Goal: Transaction & Acquisition: Purchase product/service

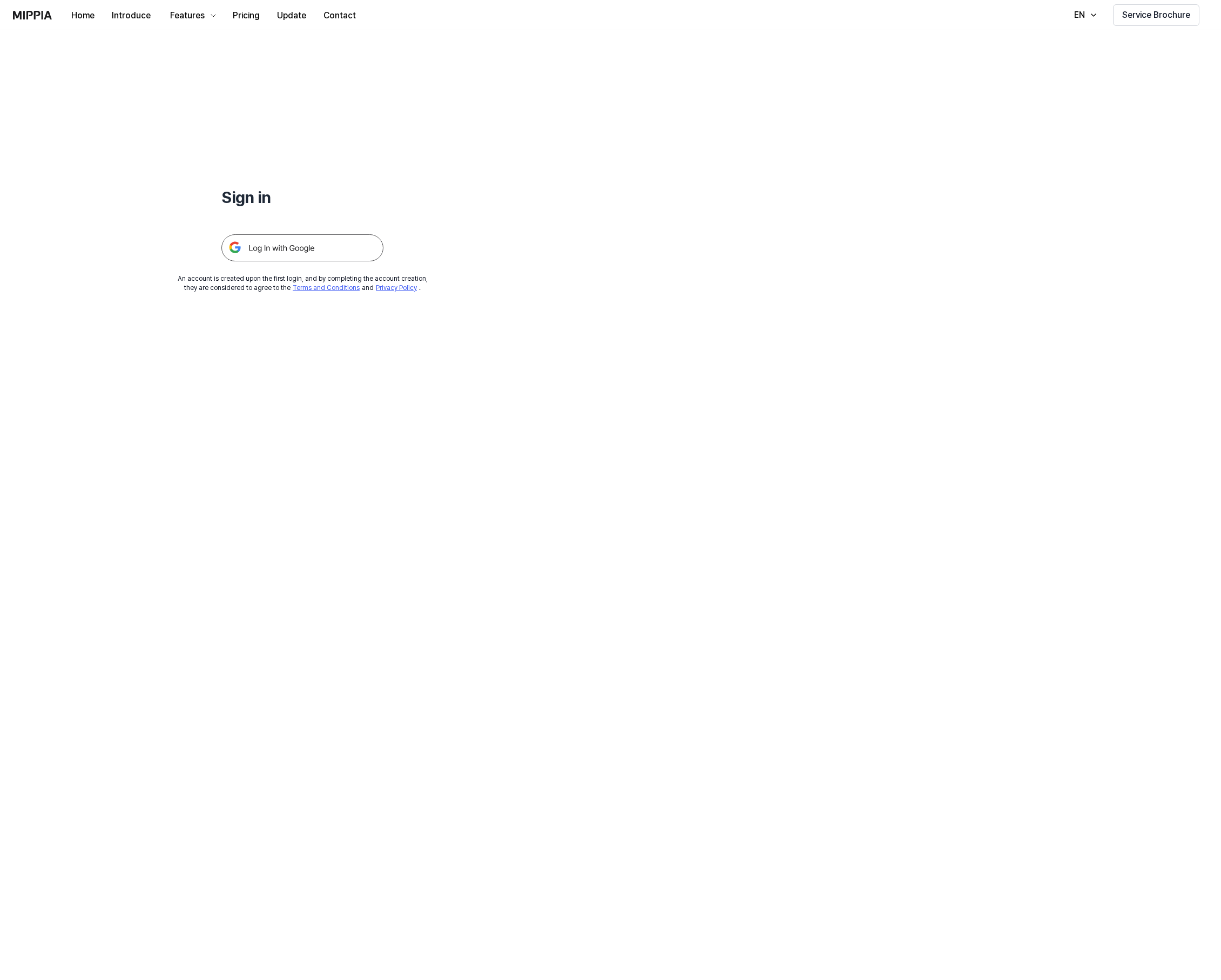
click at [284, 254] on img at bounding box center [302, 248] width 162 height 27
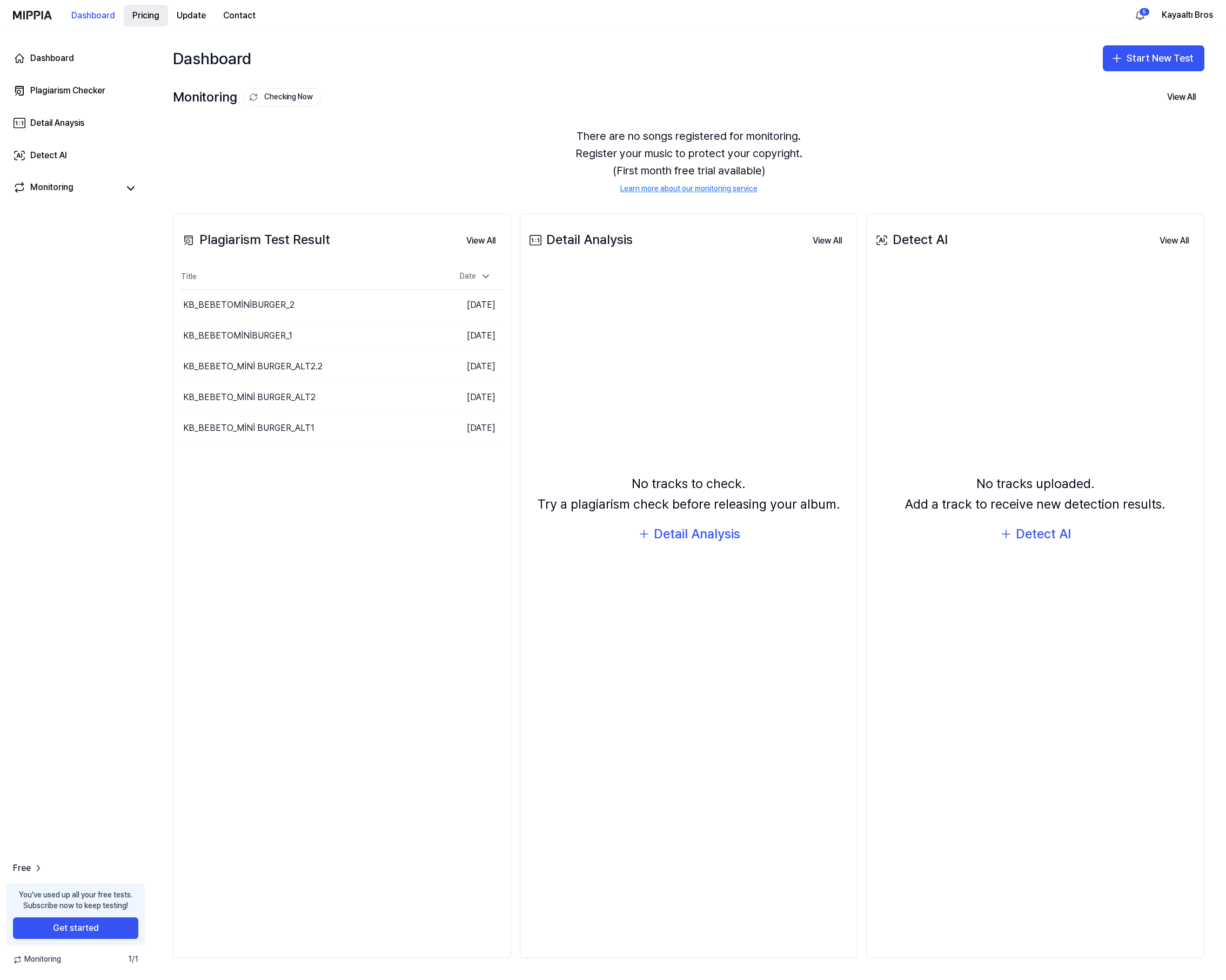
click at [148, 21] on button "Pricing" at bounding box center [145, 16] width 44 height 22
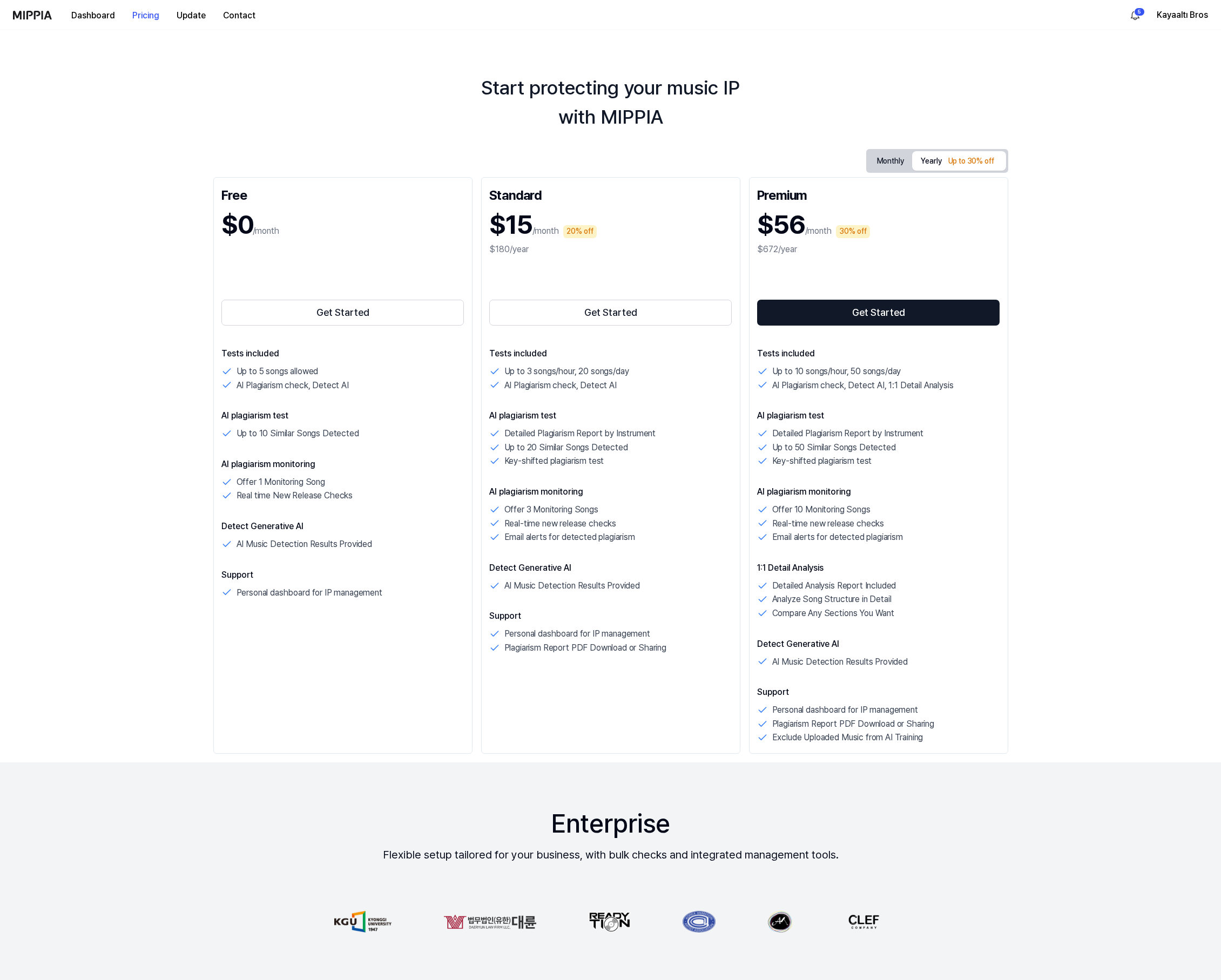
click at [588, 287] on div "Get Started" at bounding box center [611, 294] width 243 height 69
click at [897, 153] on button "Monthly" at bounding box center [890, 161] width 44 height 19
click at [628, 303] on button "Get Started" at bounding box center [611, 312] width 243 height 26
click at [594, 317] on button "Get Started" at bounding box center [611, 312] width 243 height 26
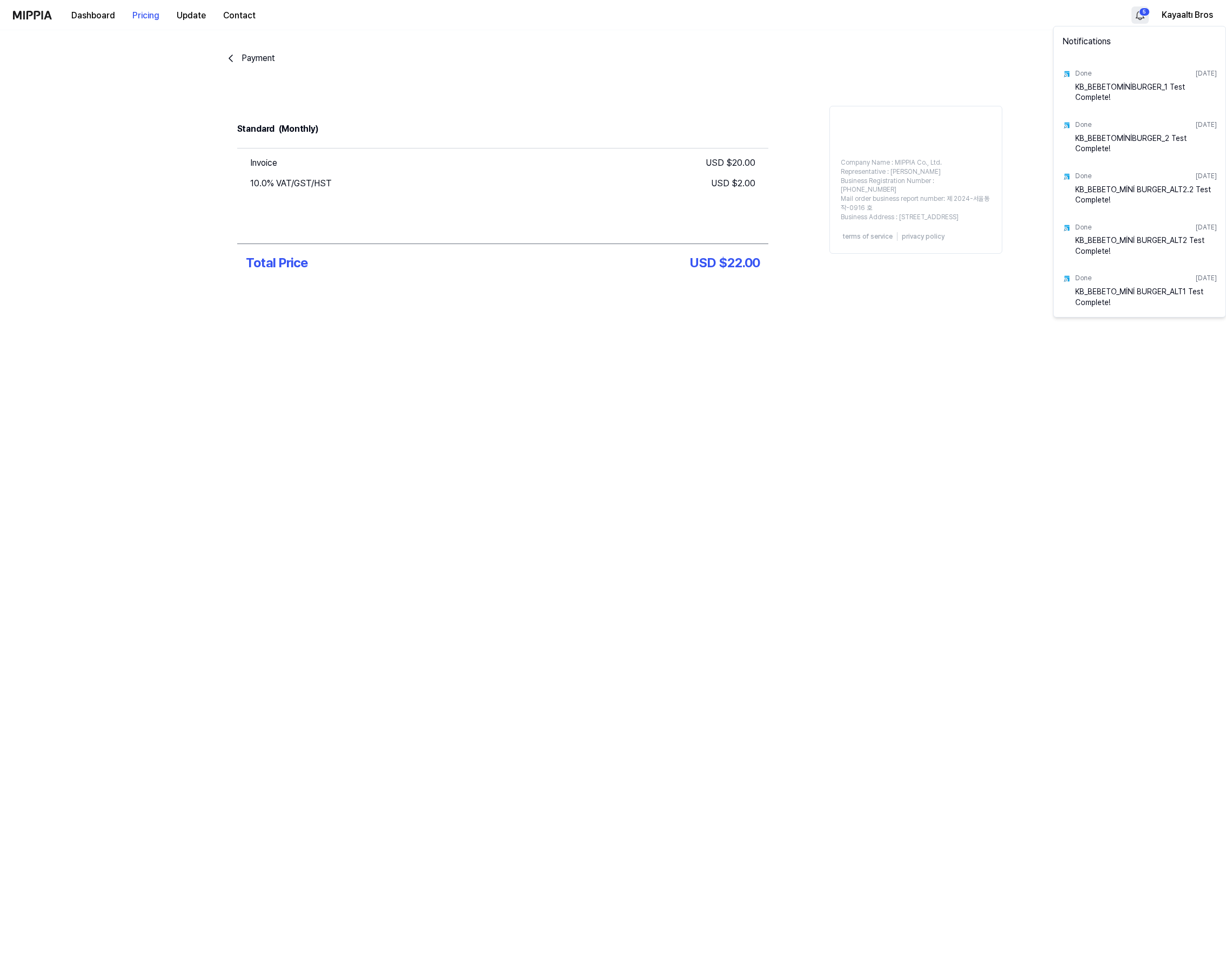
click at [1139, 18] on html "Dashboard Pricing Update Contact 5 Kayaaltı Bros Payment Standard (Monthly) Inv…" at bounding box center [613, 490] width 1226 height 980
click at [1140, 13] on html "Dashboard Pricing Update Contact Kayaaltı Bros Payment Standard (Monthly) Invoi…" at bounding box center [613, 490] width 1226 height 980
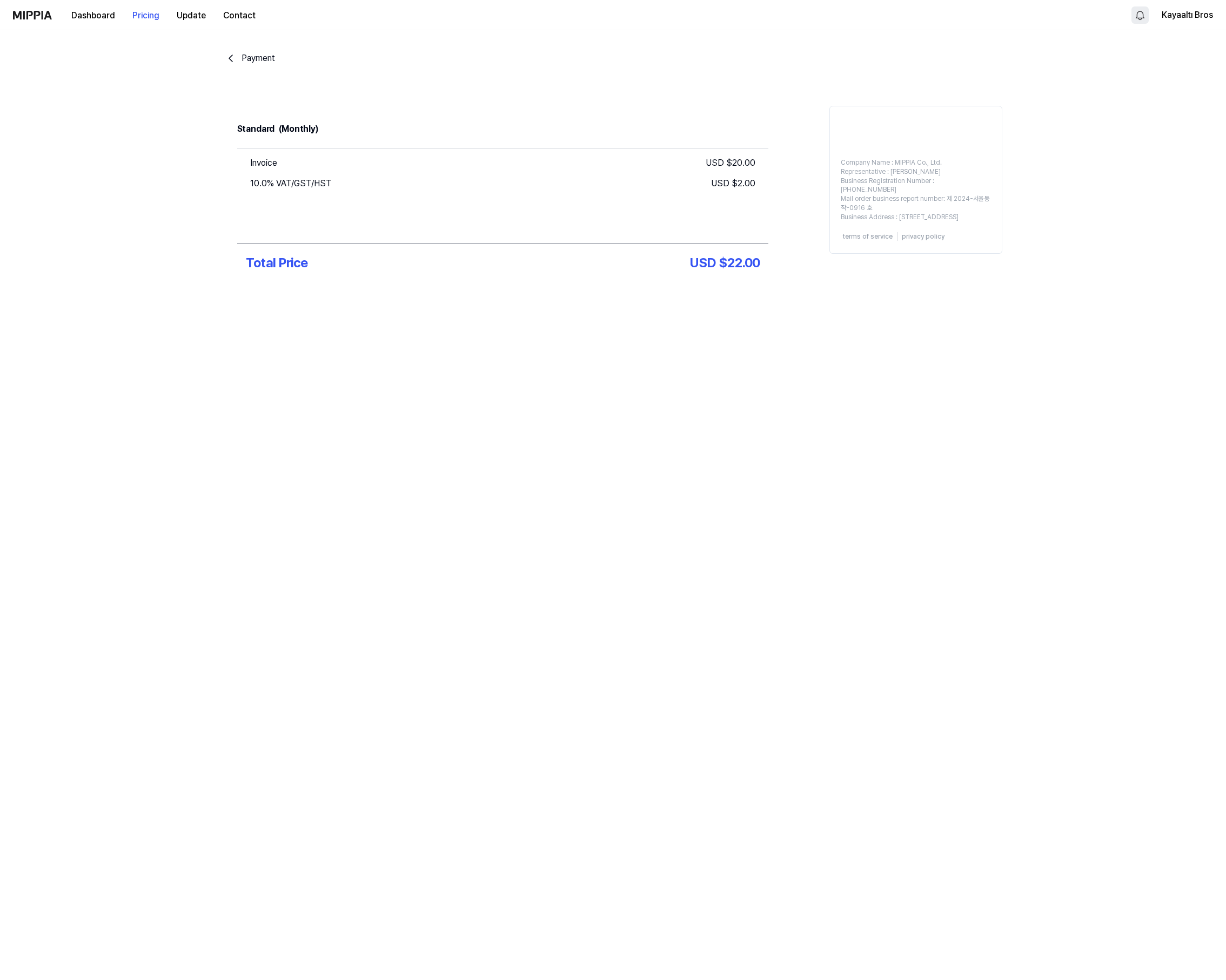
click at [1213, 10] on nav "Dashboard Pricing Update Contact Kayaaltı Bros" at bounding box center [613, 15] width 1226 height 30
click at [1205, 13] on button "Kayaaltı Bros" at bounding box center [1187, 15] width 51 height 13
click at [1207, 13] on button "Kayaaltı Bros" at bounding box center [1187, 15] width 51 height 13
click at [102, 16] on button "Dashboard" at bounding box center [93, 16] width 61 height 22
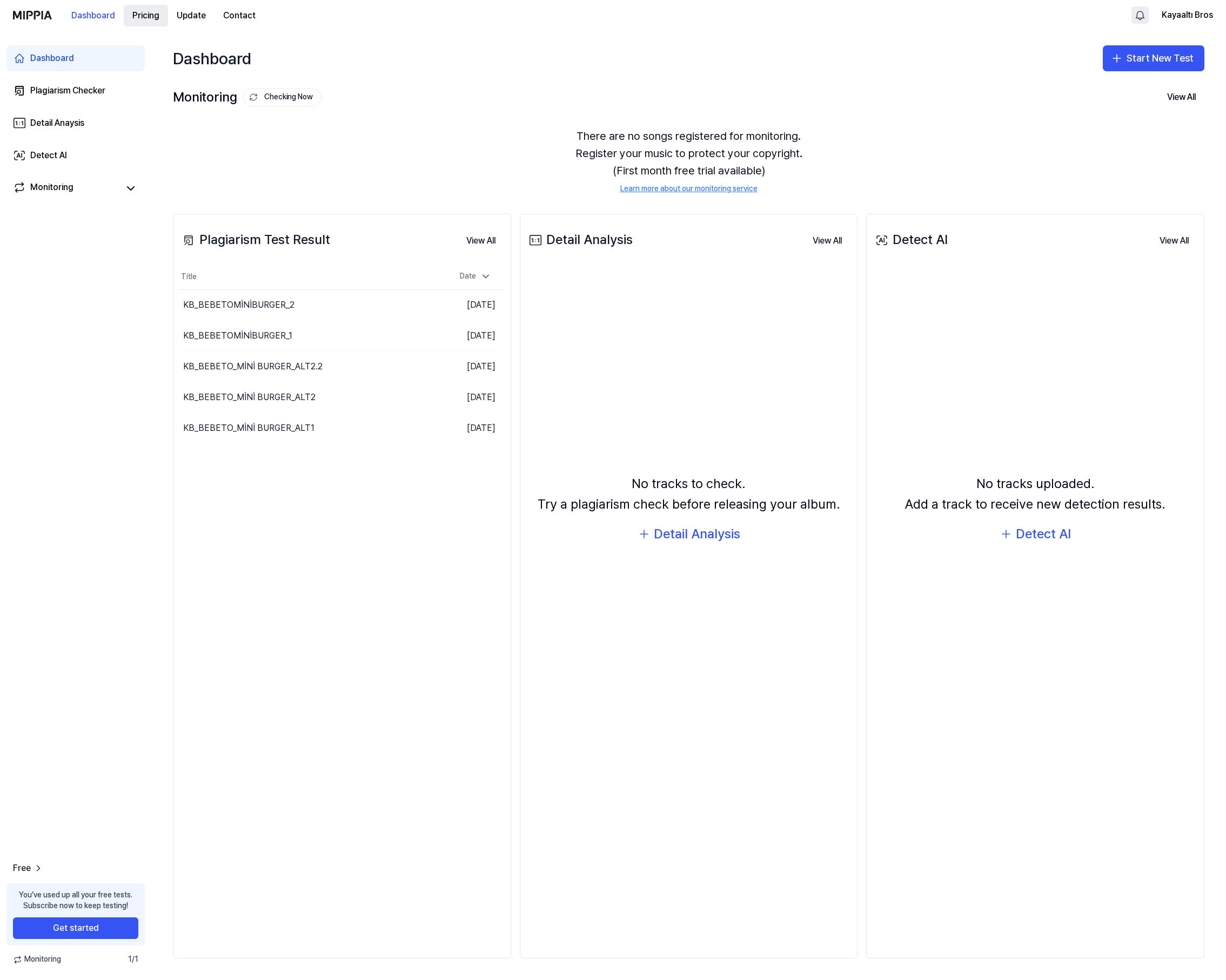
click at [152, 15] on button "Pricing" at bounding box center [145, 16] width 44 height 22
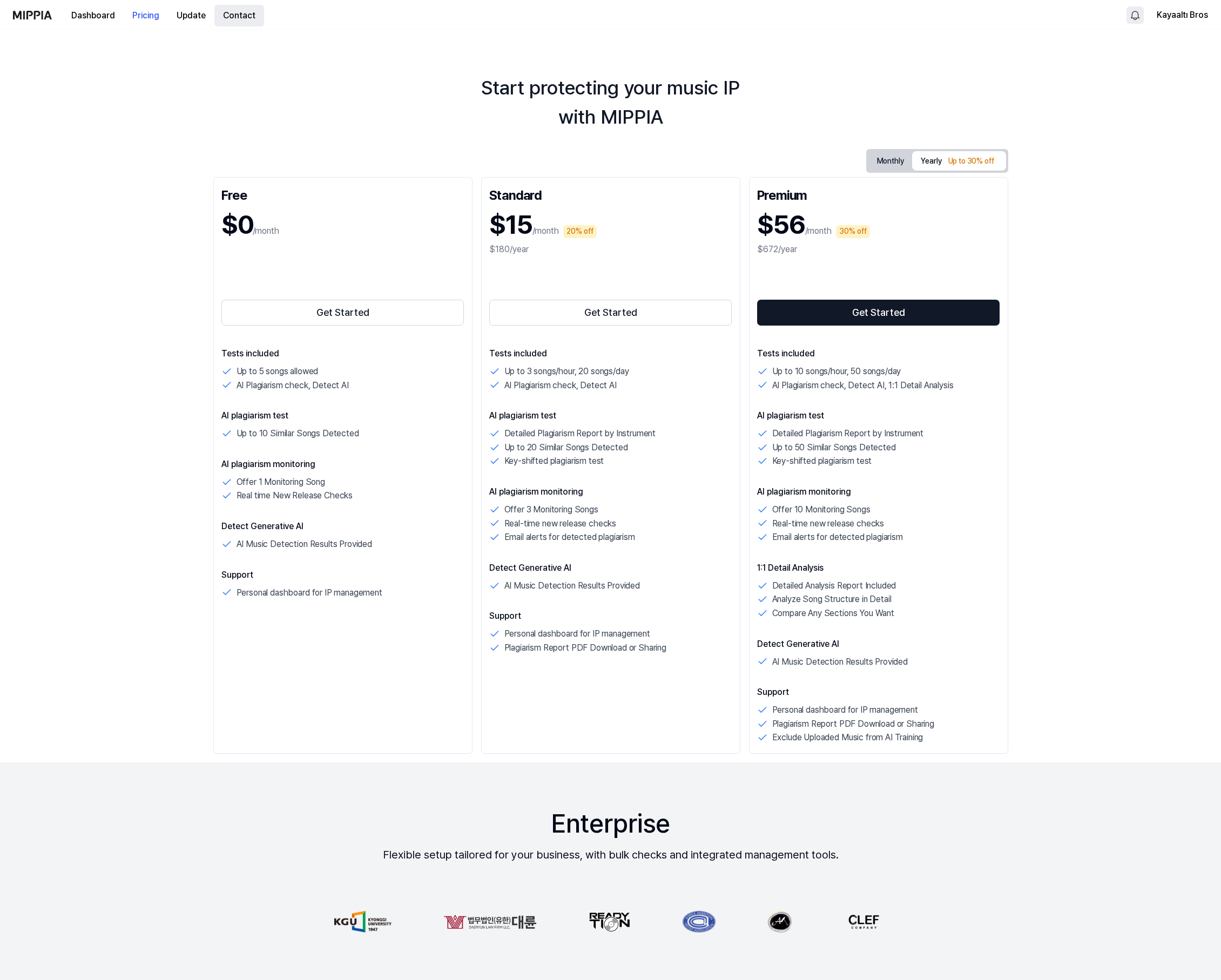
click at [229, 15] on button "Contact" at bounding box center [239, 16] width 50 height 22
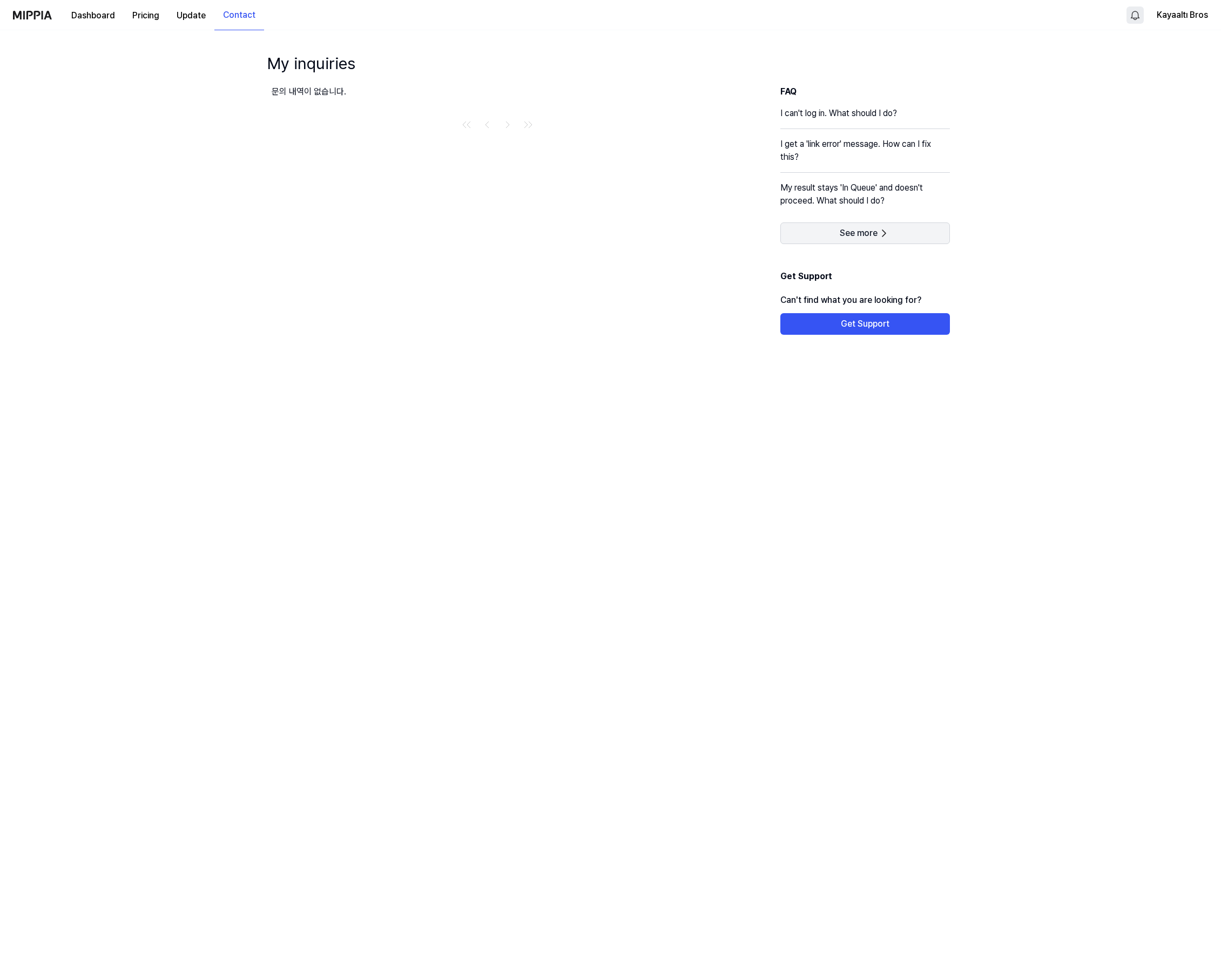
click at [850, 233] on span "See more" at bounding box center [858, 233] width 38 height 11
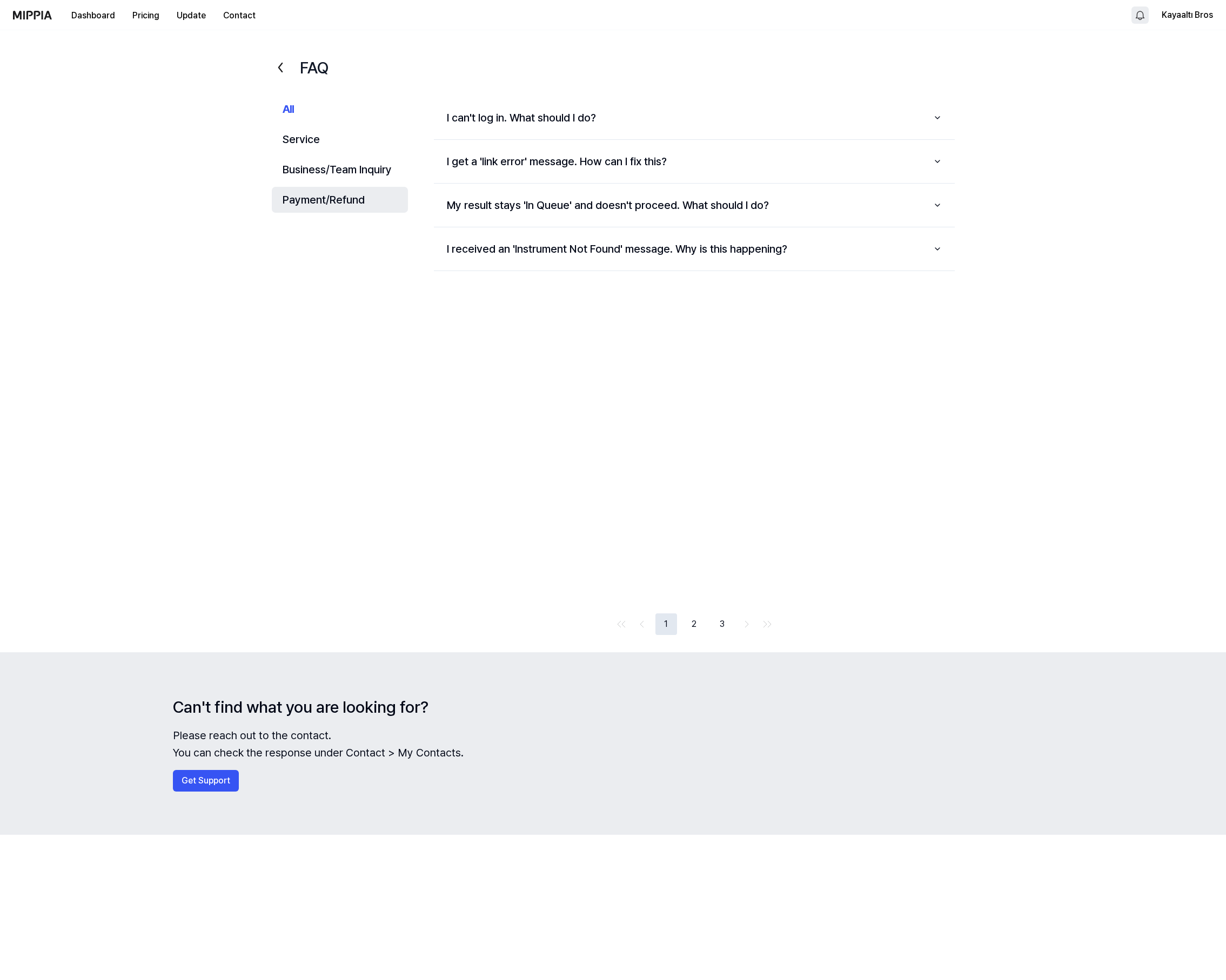
click at [347, 196] on button "Payment/Refund" at bounding box center [340, 199] width 137 height 26
click at [504, 205] on button "Why is my card not being accepted?" at bounding box center [694, 205] width 521 height 35
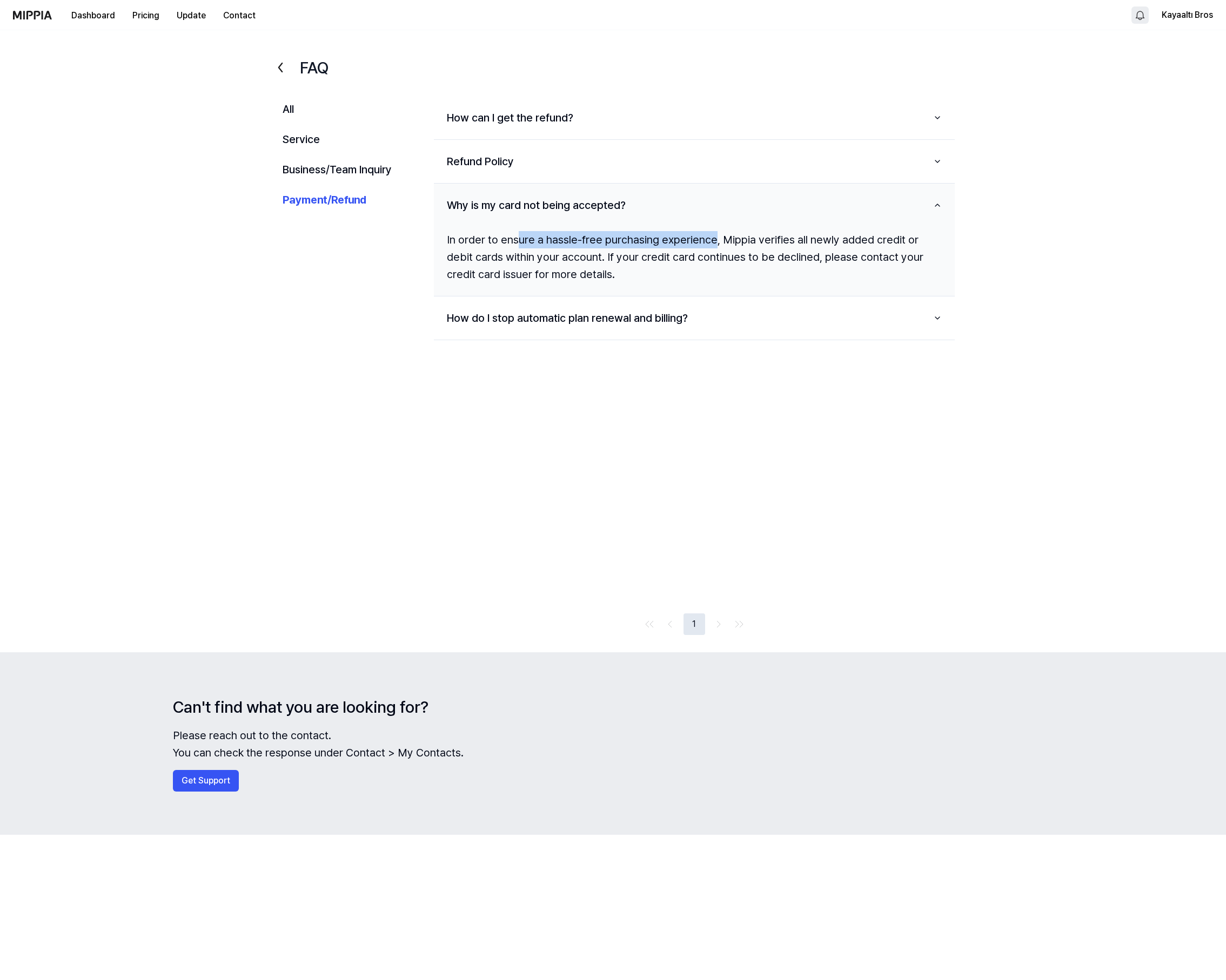
drag, startPoint x: 515, startPoint y: 240, endPoint x: 708, endPoint y: 241, distance: 193.0
click at [708, 241] on div "In order to ensure a hassle-free purchasing experience, Mippia verifies all new…" at bounding box center [694, 257] width 521 height 69
drag, startPoint x: 736, startPoint y: 240, endPoint x: 884, endPoint y: 249, distance: 148.3
click at [887, 249] on div "In order to ensure a hassle-free purchasing experience, Mippia verifies all new…" at bounding box center [694, 257] width 521 height 69
click at [533, 239] on div "In order to ensure a hassle-free purchasing experience, Mippia verifies all new…" at bounding box center [694, 257] width 521 height 69
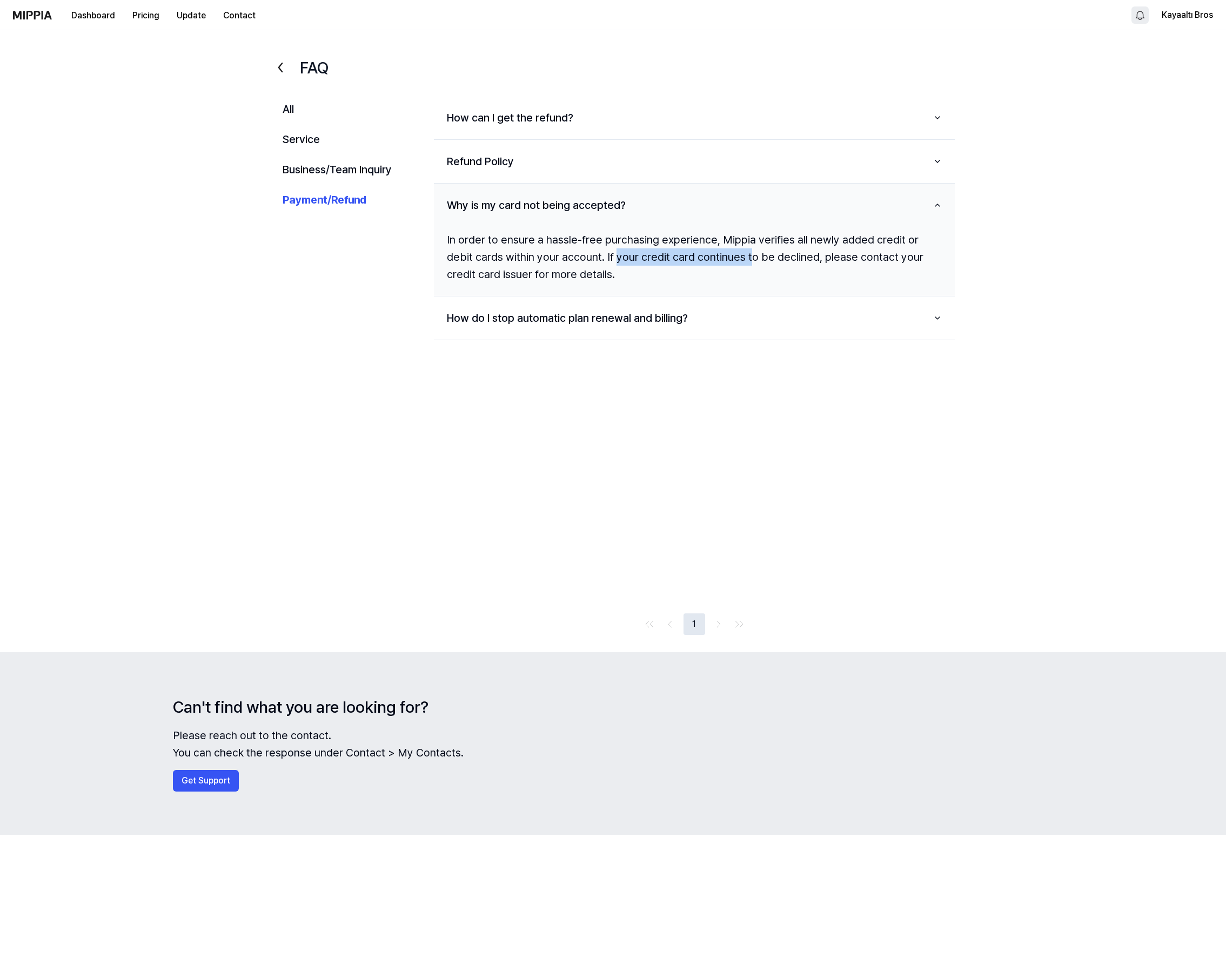
drag, startPoint x: 587, startPoint y: 257, endPoint x: 717, endPoint y: 258, distance: 130.0
click at [717, 258] on div "In order to ensure a hassle-free purchasing experience, Mippia verifies all new…" at bounding box center [694, 257] width 521 height 69
click at [1186, 16] on button "Kayaaltı Bros" at bounding box center [1187, 15] width 51 height 13
click at [1098, 71] on link "Account" at bounding box center [1144, 75] width 124 height 11
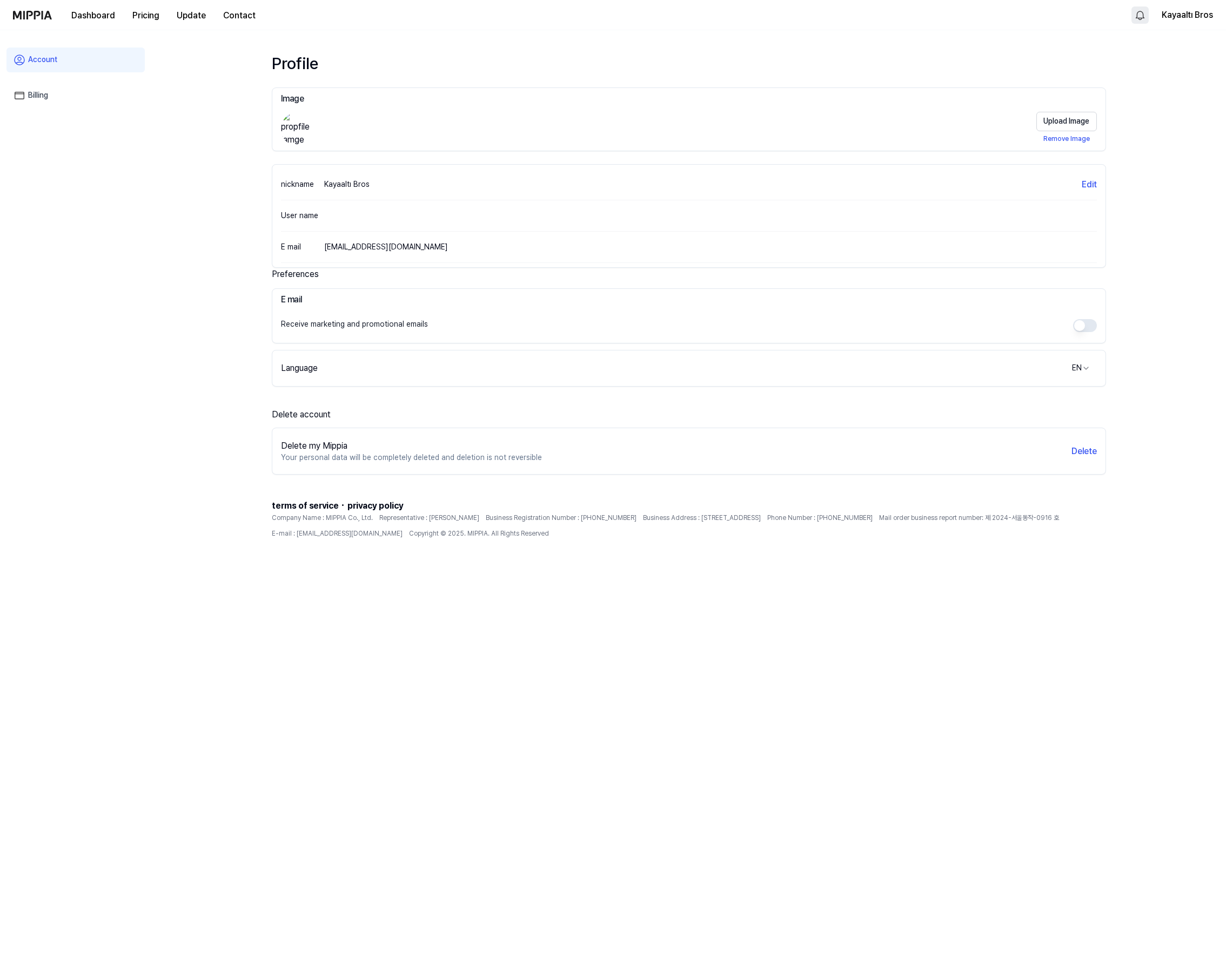
click at [50, 94] on link "Billing" at bounding box center [75, 95] width 138 height 25
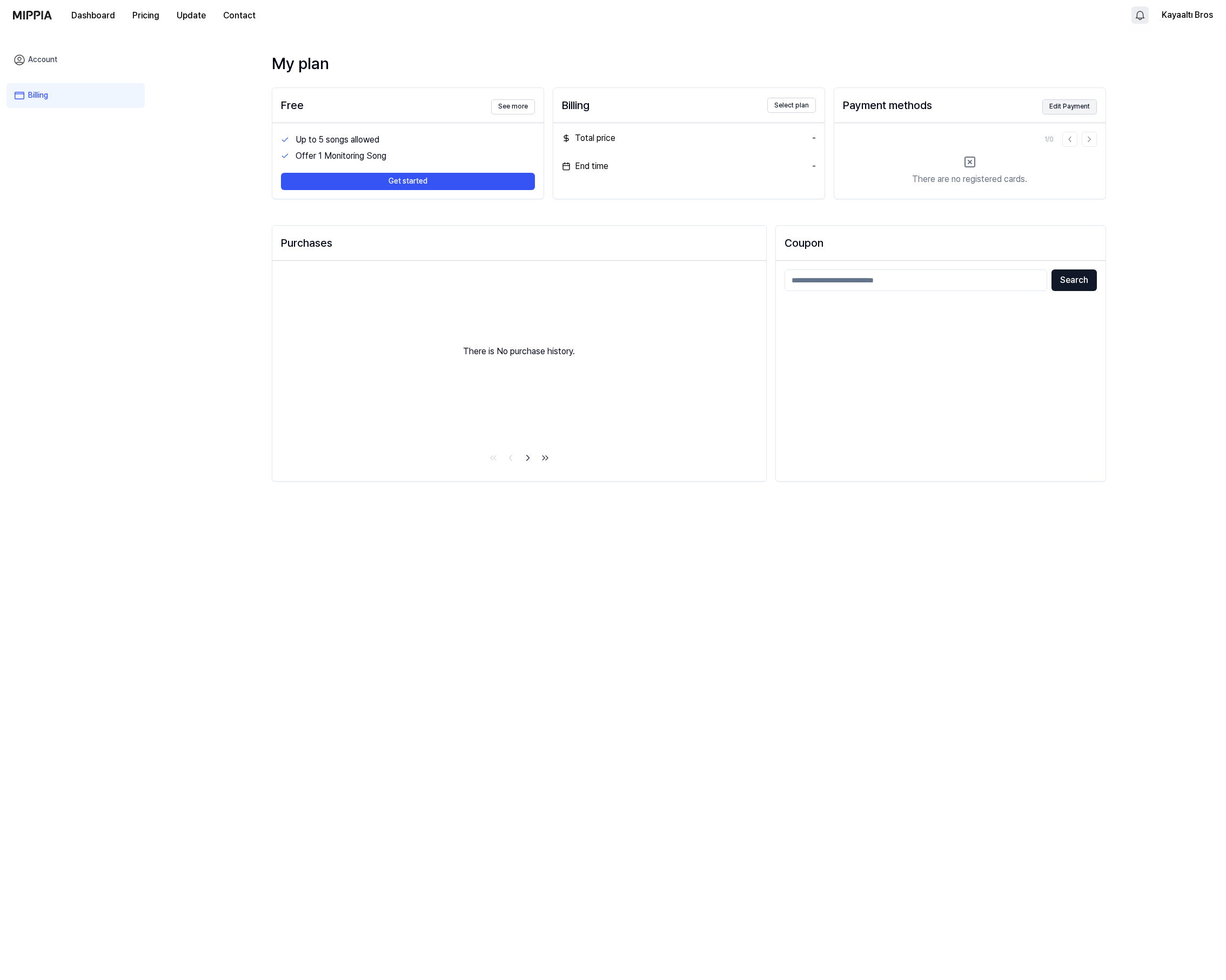
click at [1080, 105] on button "Edit Payment" at bounding box center [1070, 106] width 55 height 15
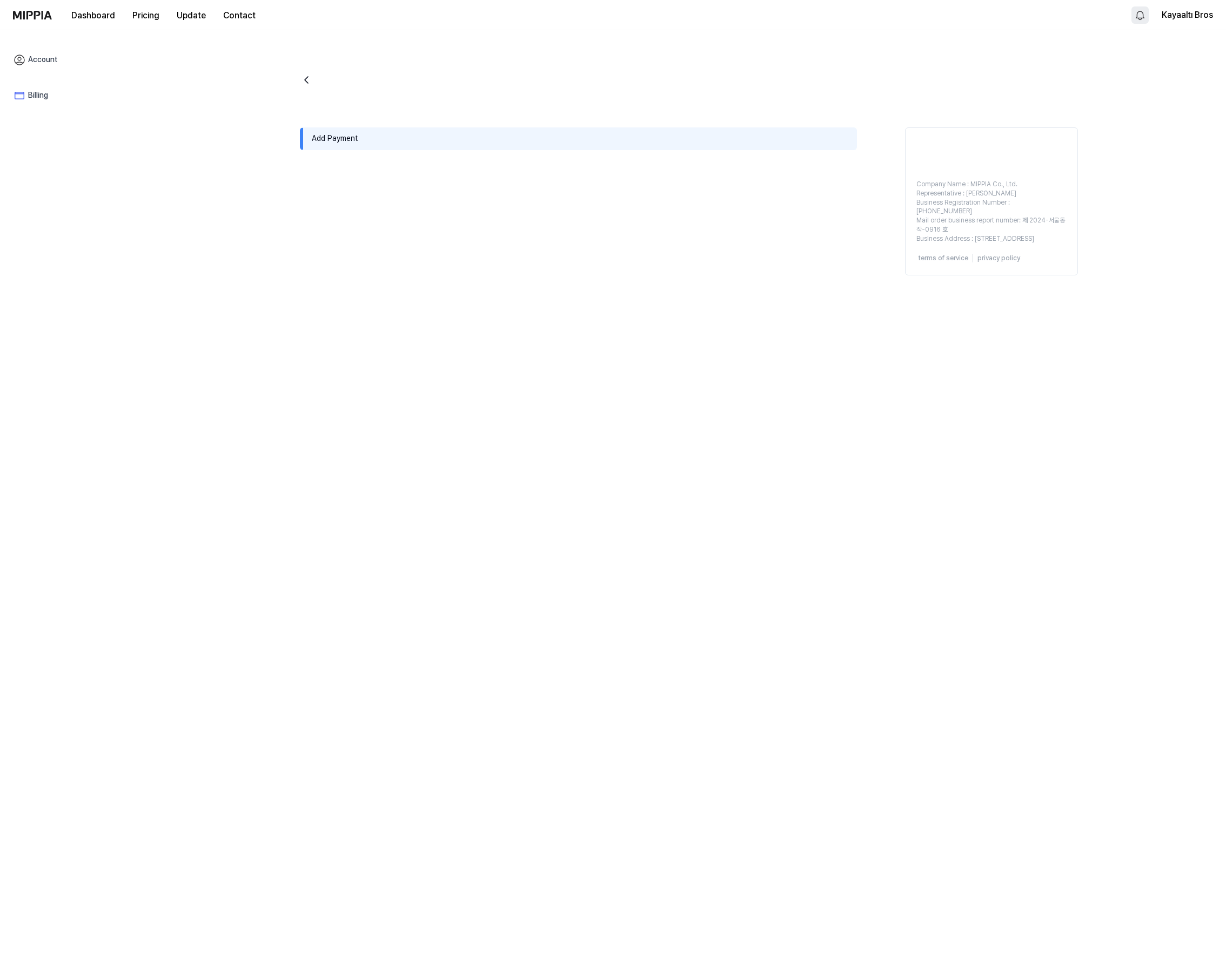
click at [325, 136] on div "Add Payment" at bounding box center [578, 139] width 557 height 22
click at [311, 140] on div "Add Payment" at bounding box center [578, 139] width 557 height 22
click at [306, 77] on icon "go back" at bounding box center [306, 80] width 3 height 7
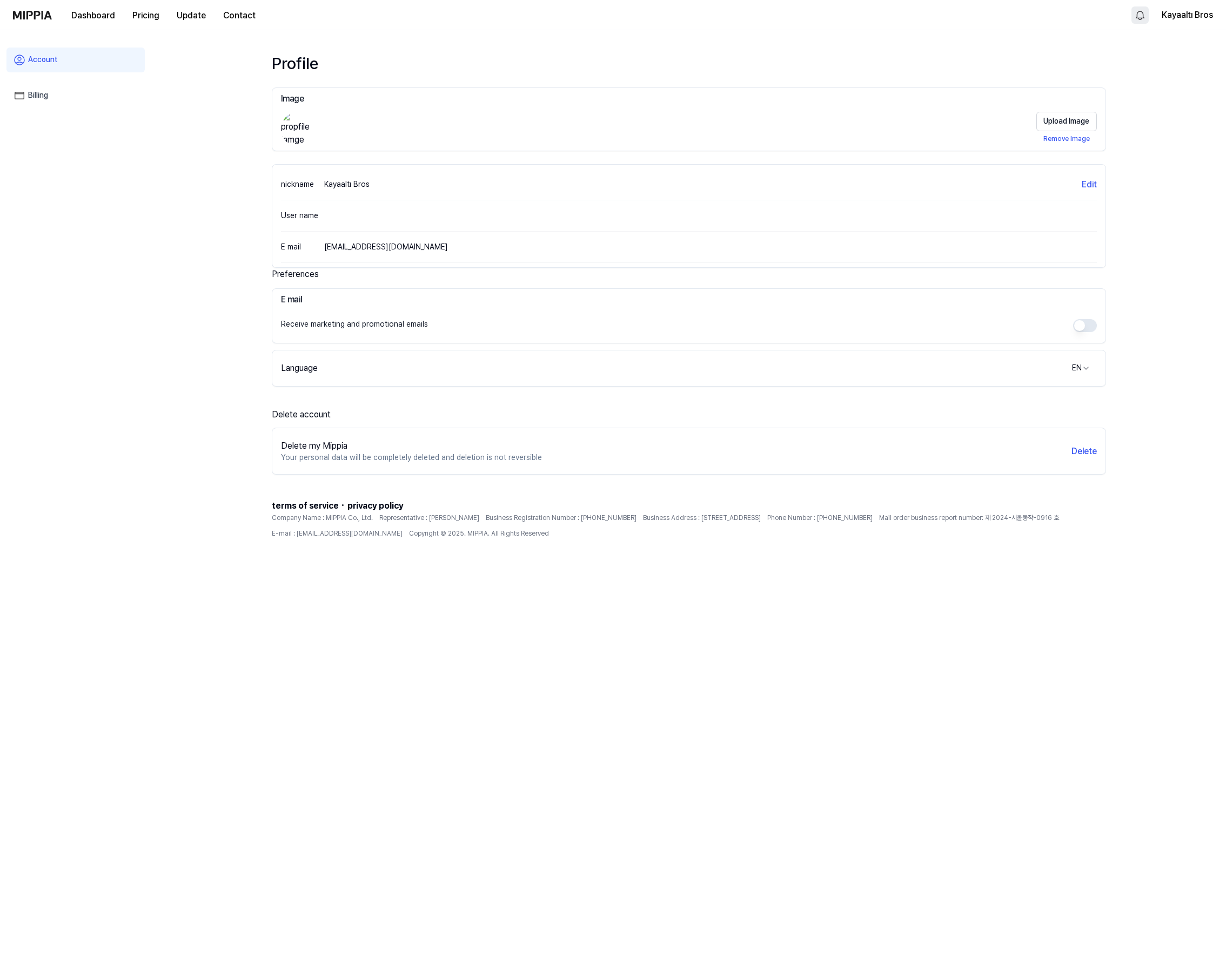
click at [403, 533] on span "E-mail : [EMAIL_ADDRESS][DOMAIN_NAME]" at bounding box center [337, 534] width 131 height 9
drag, startPoint x: 533, startPoint y: 534, endPoint x: 477, endPoint y: 533, distance: 56.0
click at [403, 533] on span "E-mail : [EMAIL_ADDRESS][DOMAIN_NAME]" at bounding box center [337, 534] width 131 height 9
copy span "mippia@mippia.com"
click at [145, 13] on button "Pricing" at bounding box center [145, 16] width 44 height 22
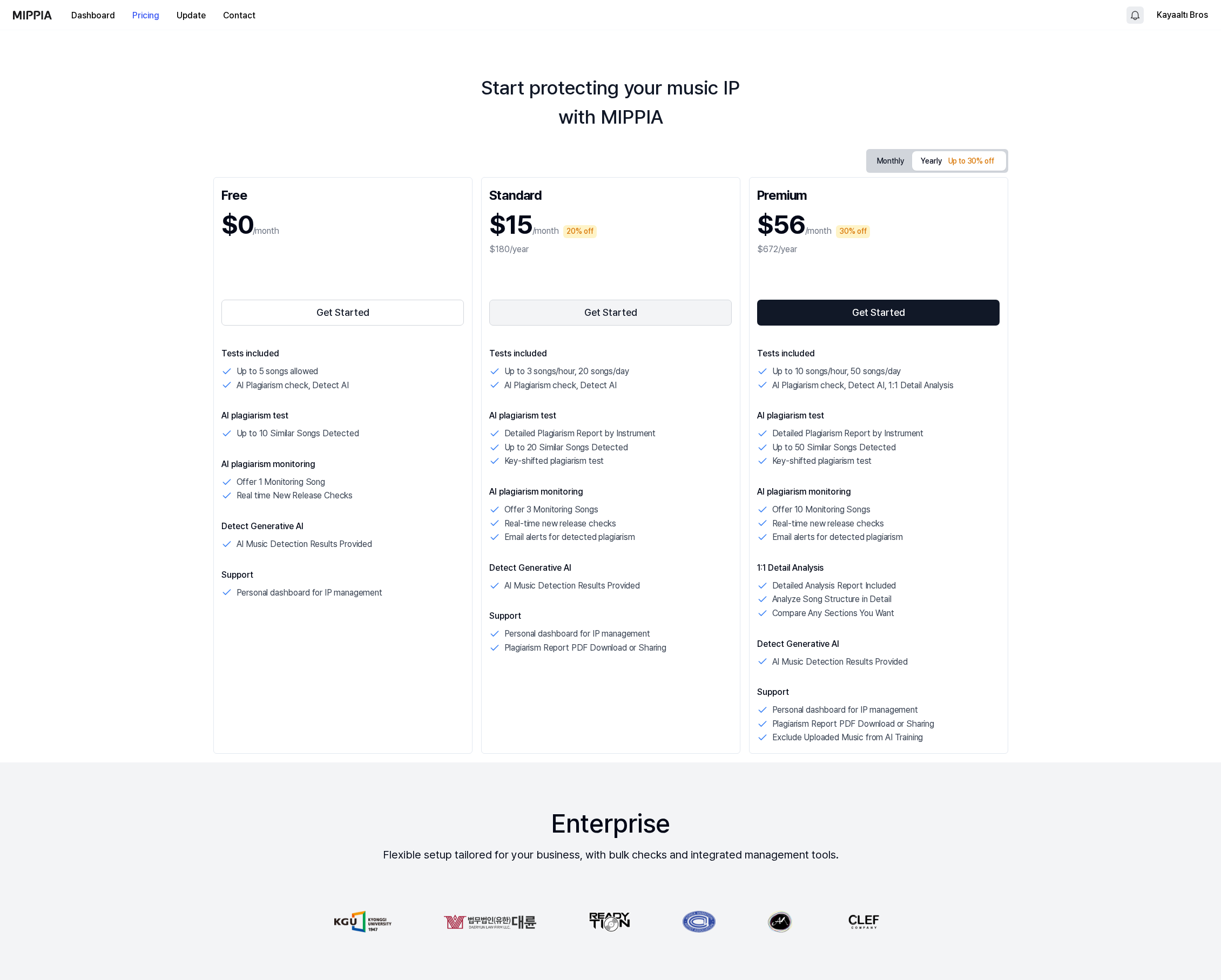
click at [600, 311] on button "Get Started" at bounding box center [611, 312] width 243 height 26
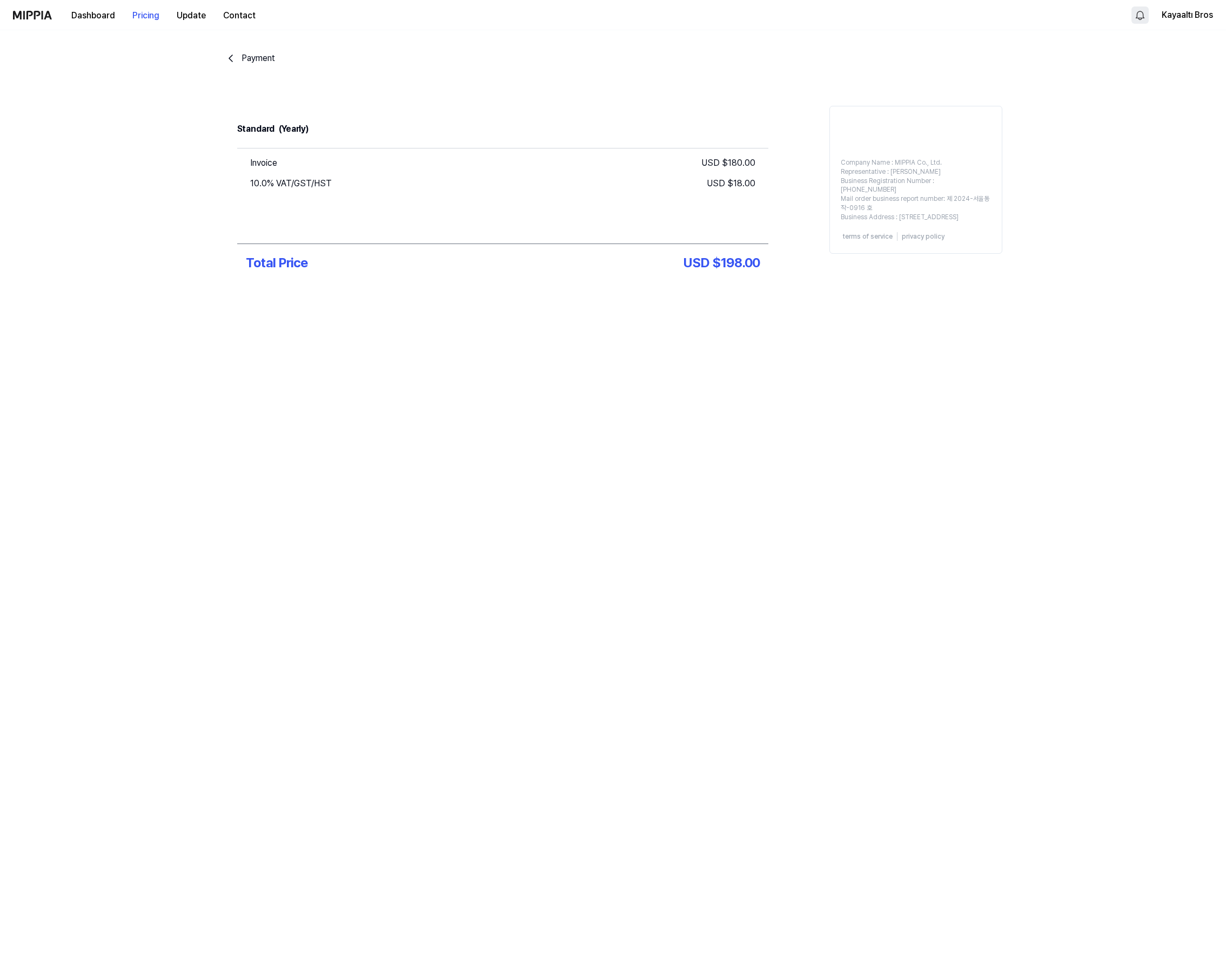
click at [52, 13] on div "Dashboard Pricing Update Contact" at bounding box center [138, 15] width 251 height 30
click at [78, 12] on button "Dashboard" at bounding box center [93, 16] width 61 height 22
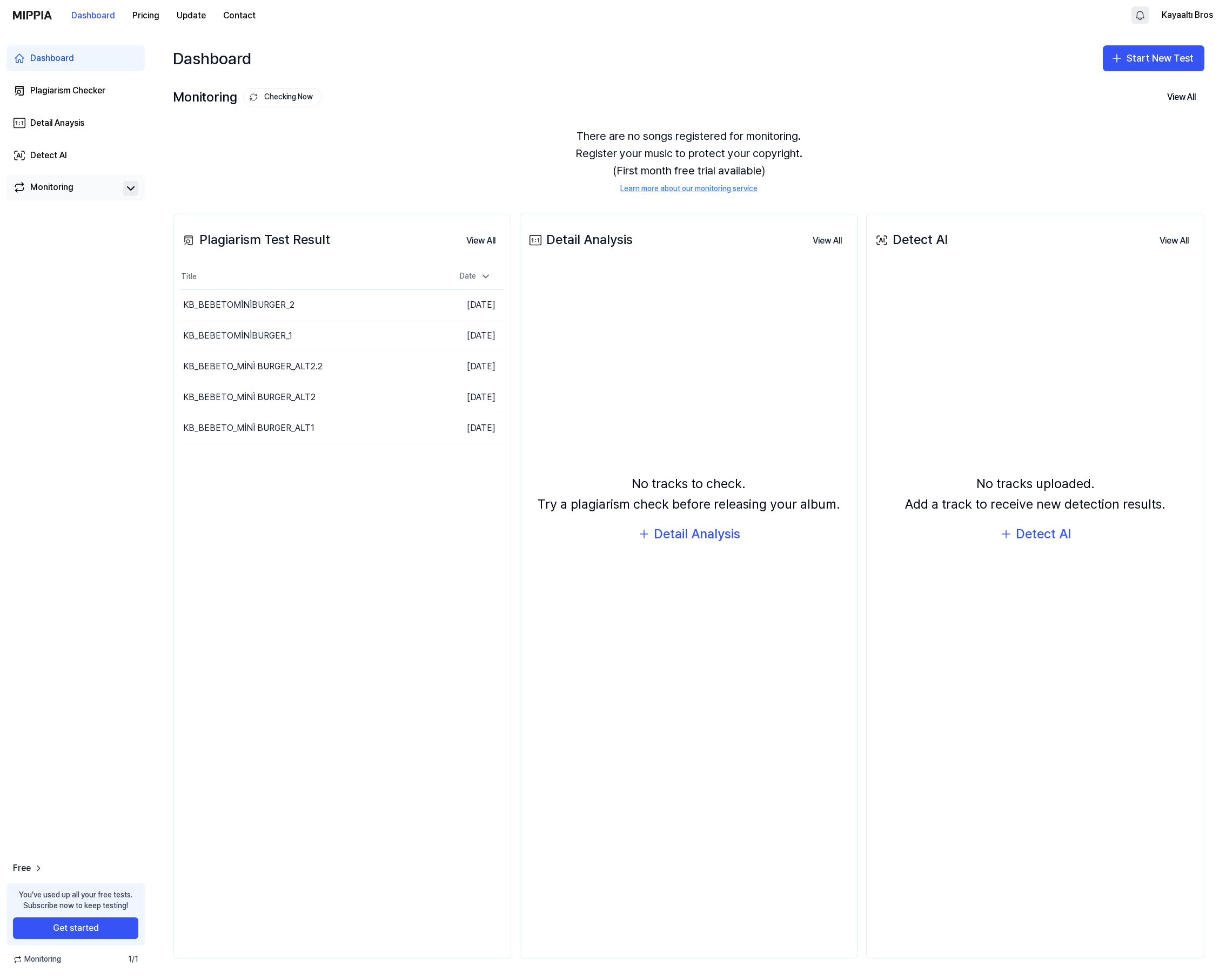
click at [132, 187] on icon at bounding box center [130, 188] width 13 height 13
click at [132, 187] on icon at bounding box center [131, 188] width 7 height 3
click at [404, 303] on button "Go to Results" at bounding box center [394, 305] width 58 height 17
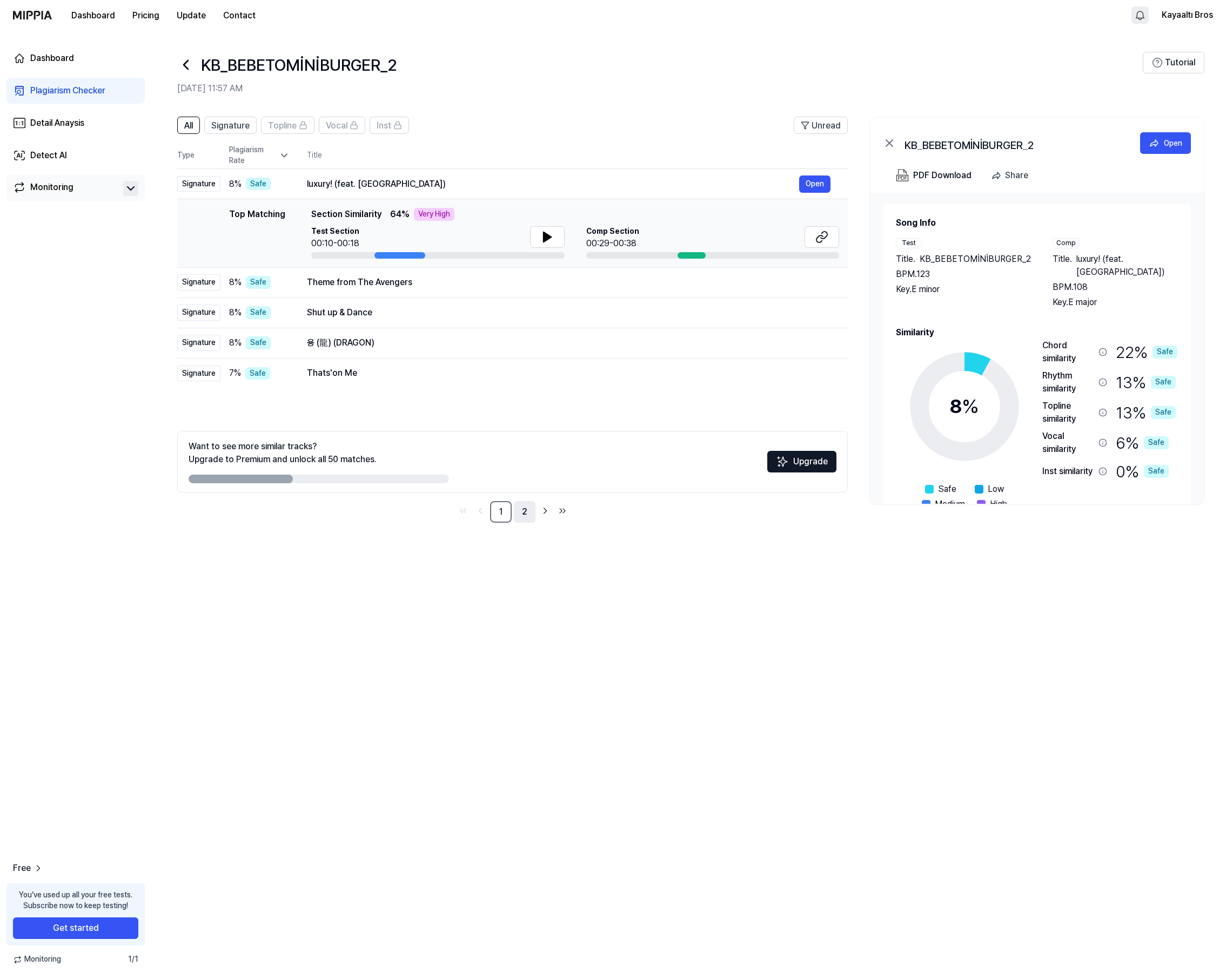
click at [524, 511] on link "2" at bounding box center [525, 512] width 22 height 22
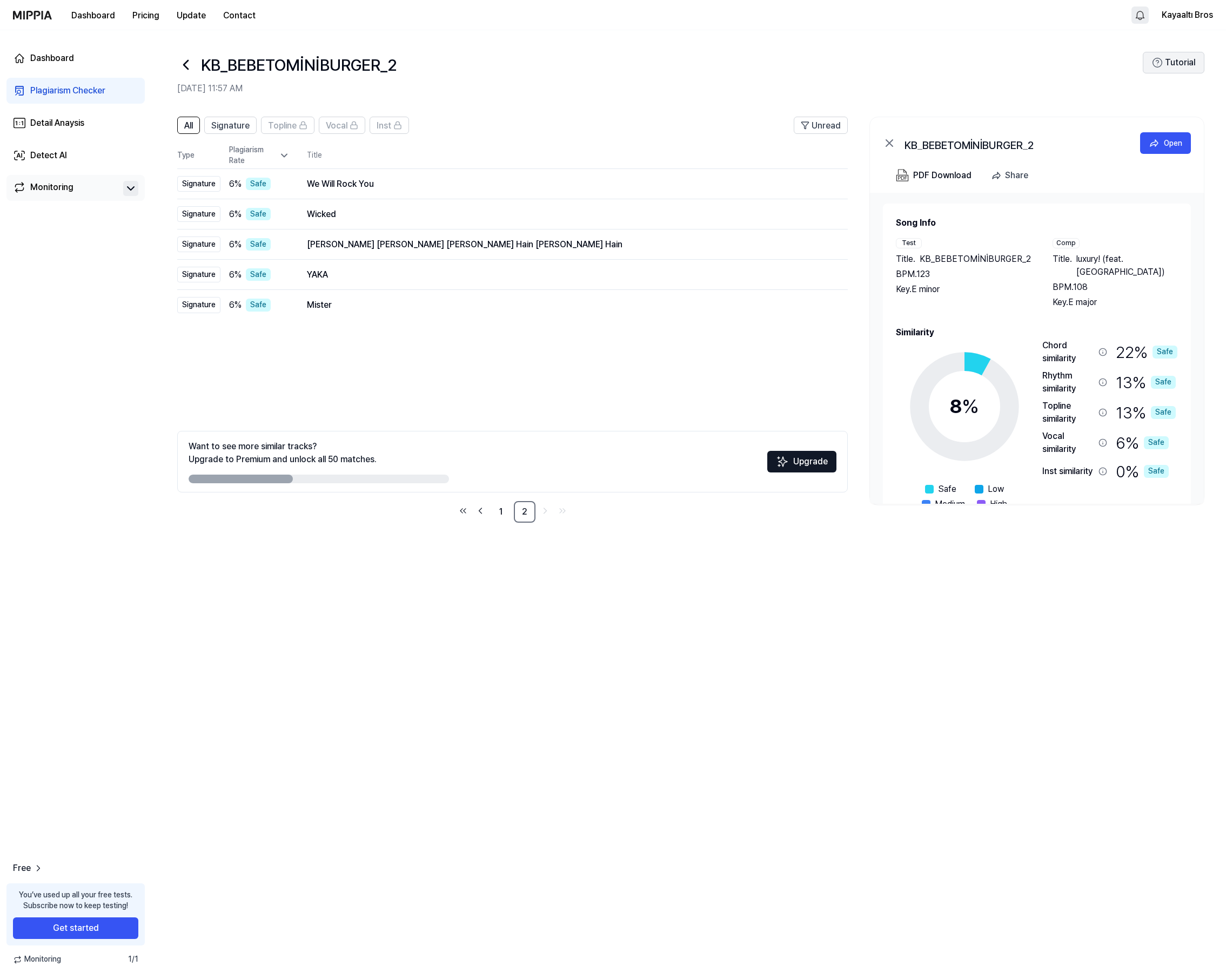
click at [1162, 59] on icon at bounding box center [1157, 63] width 11 height 11
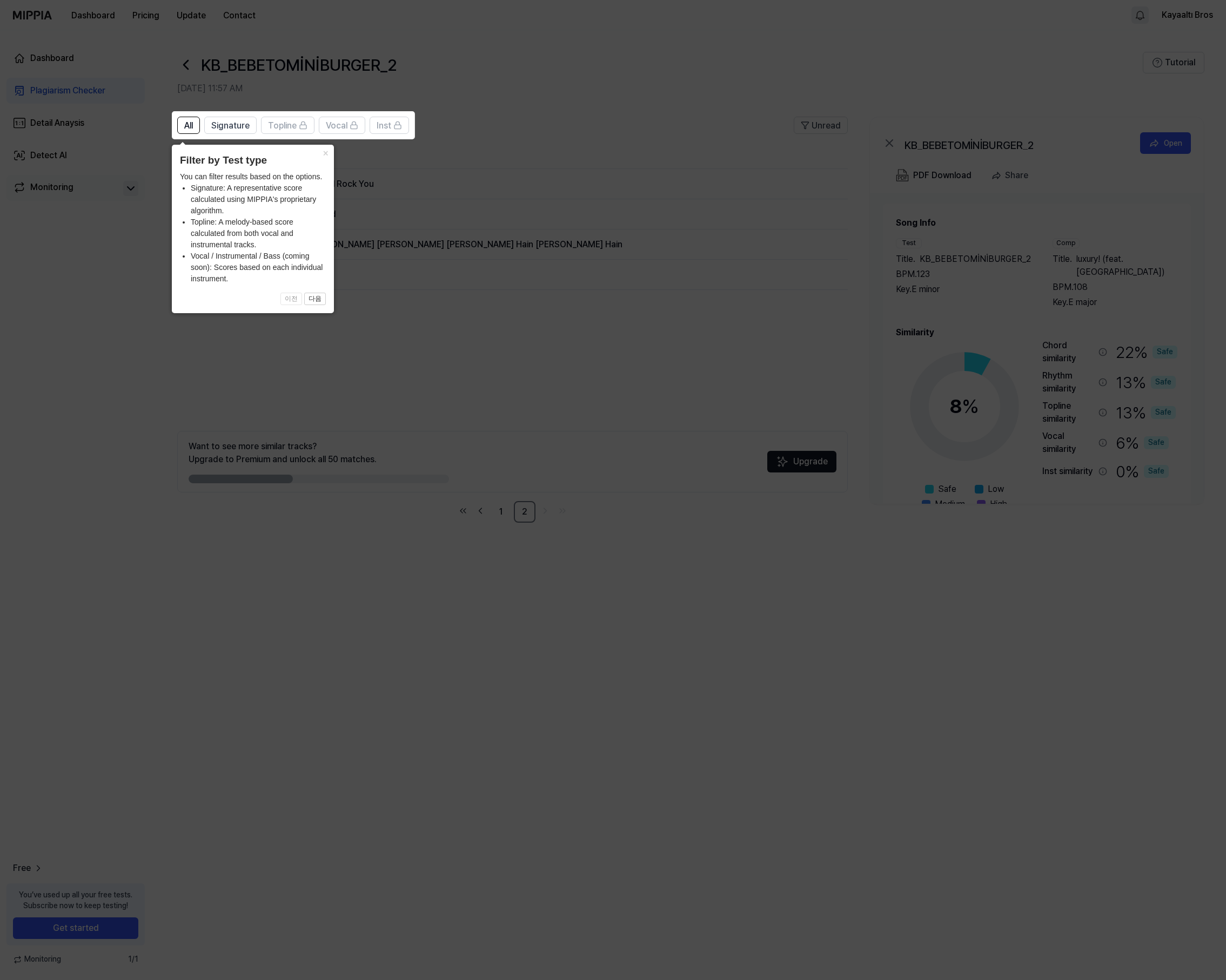
click at [1070, 58] on icon at bounding box center [613, 490] width 1226 height 980
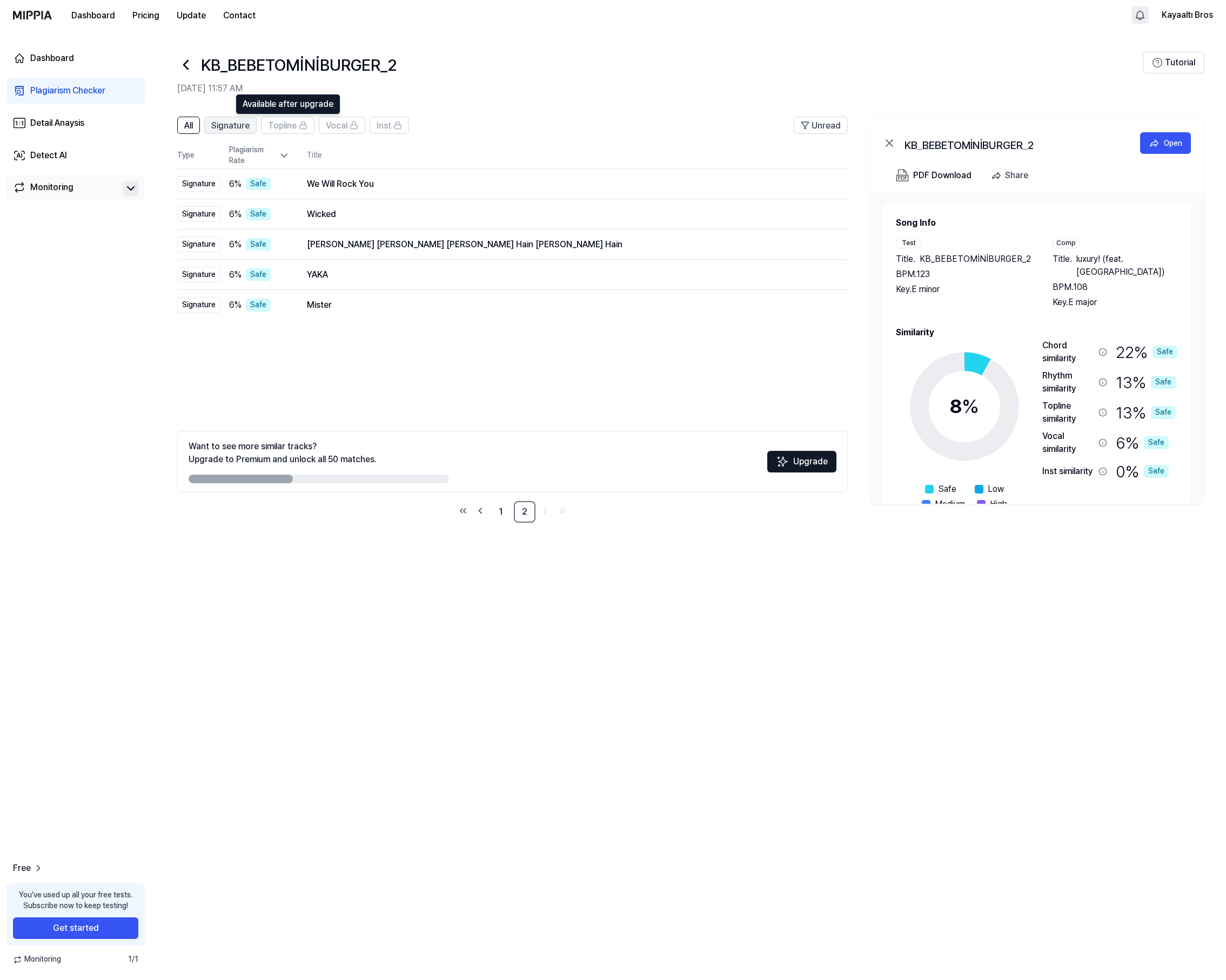
click at [237, 123] on span "Signature" at bounding box center [230, 125] width 38 height 13
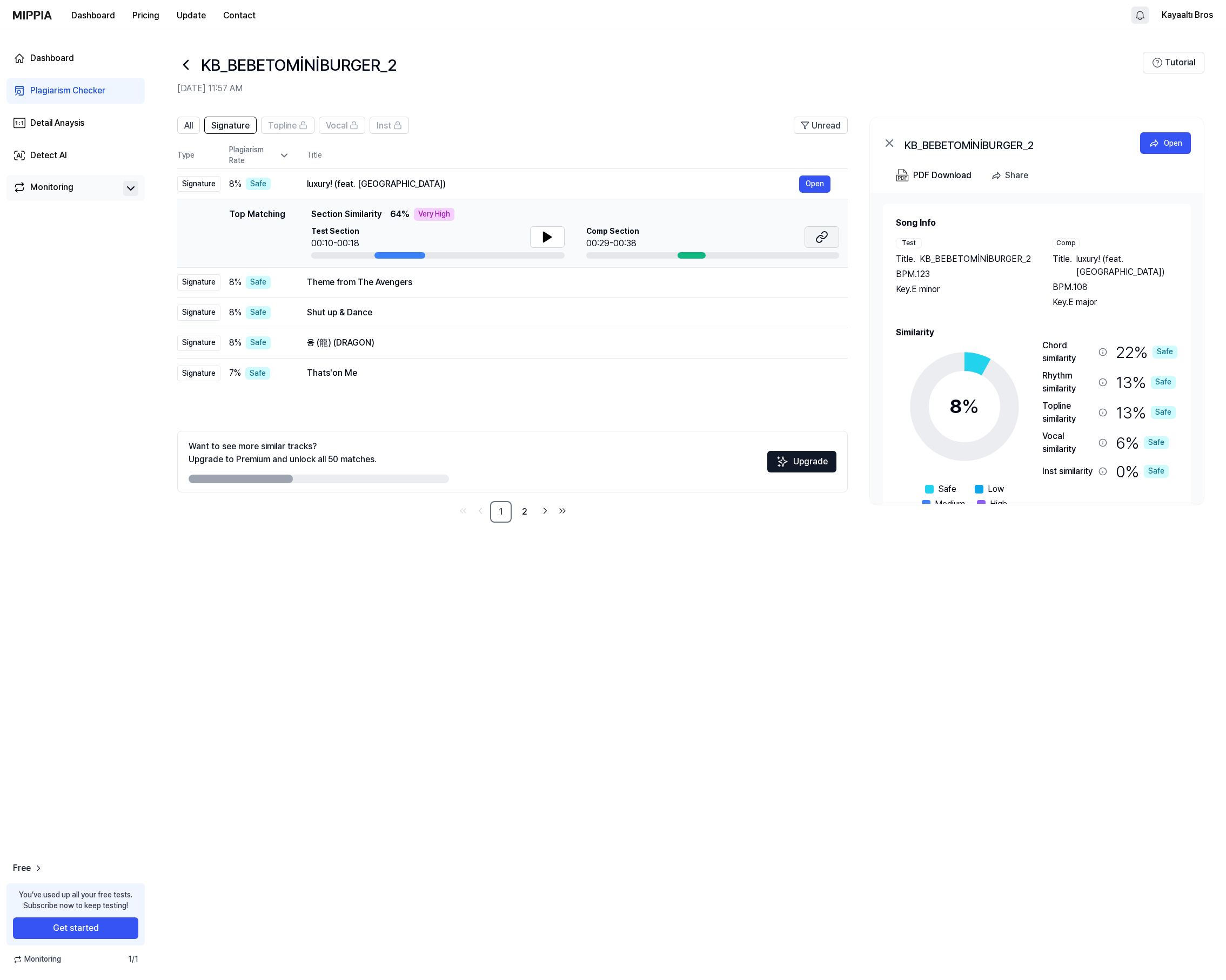
click at [820, 232] on icon at bounding box center [822, 236] width 13 height 13
click at [355, 283] on div "Theme from The Avengers" at bounding box center [553, 282] width 492 height 13
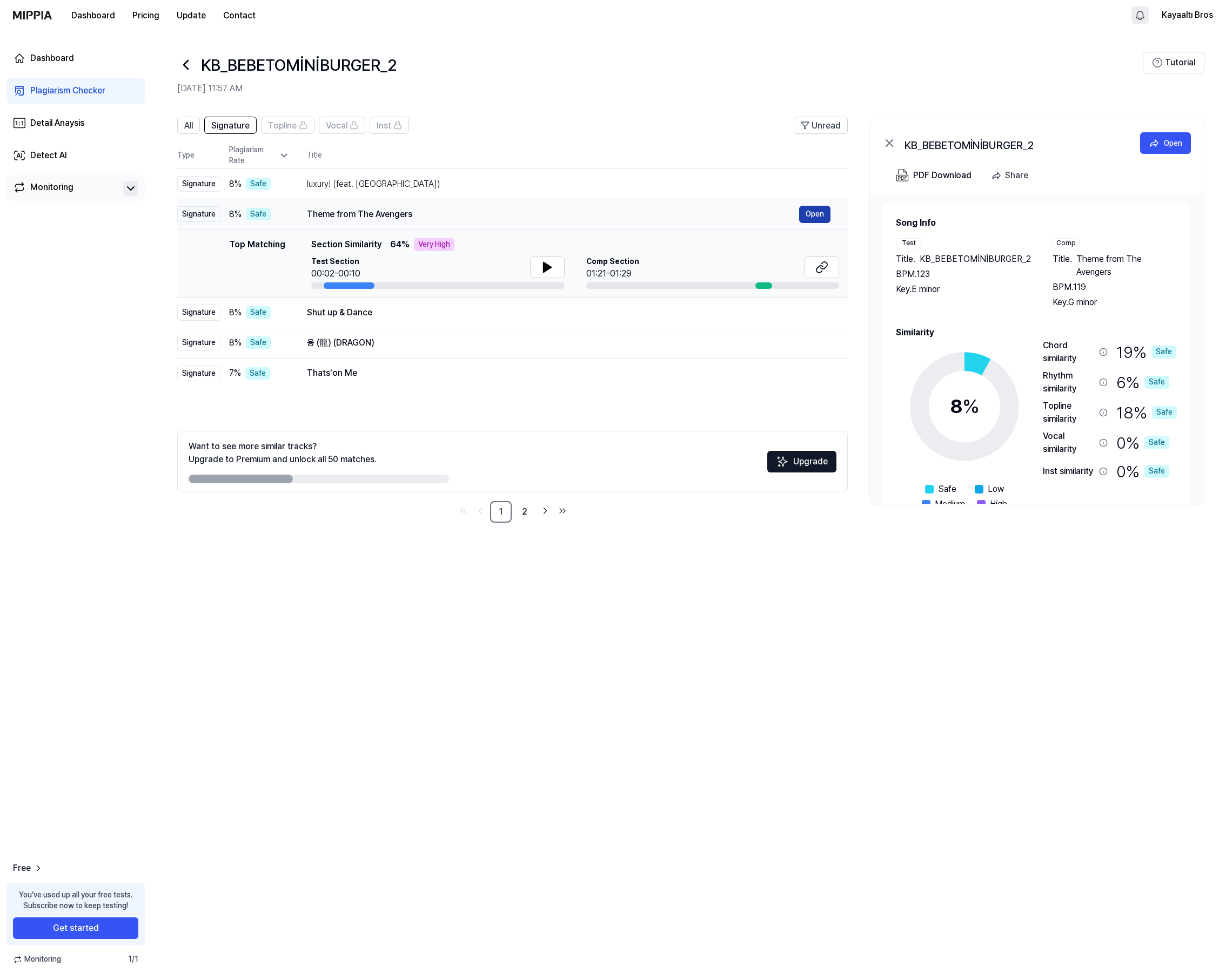
click at [820, 221] on button "Open" at bounding box center [815, 214] width 32 height 17
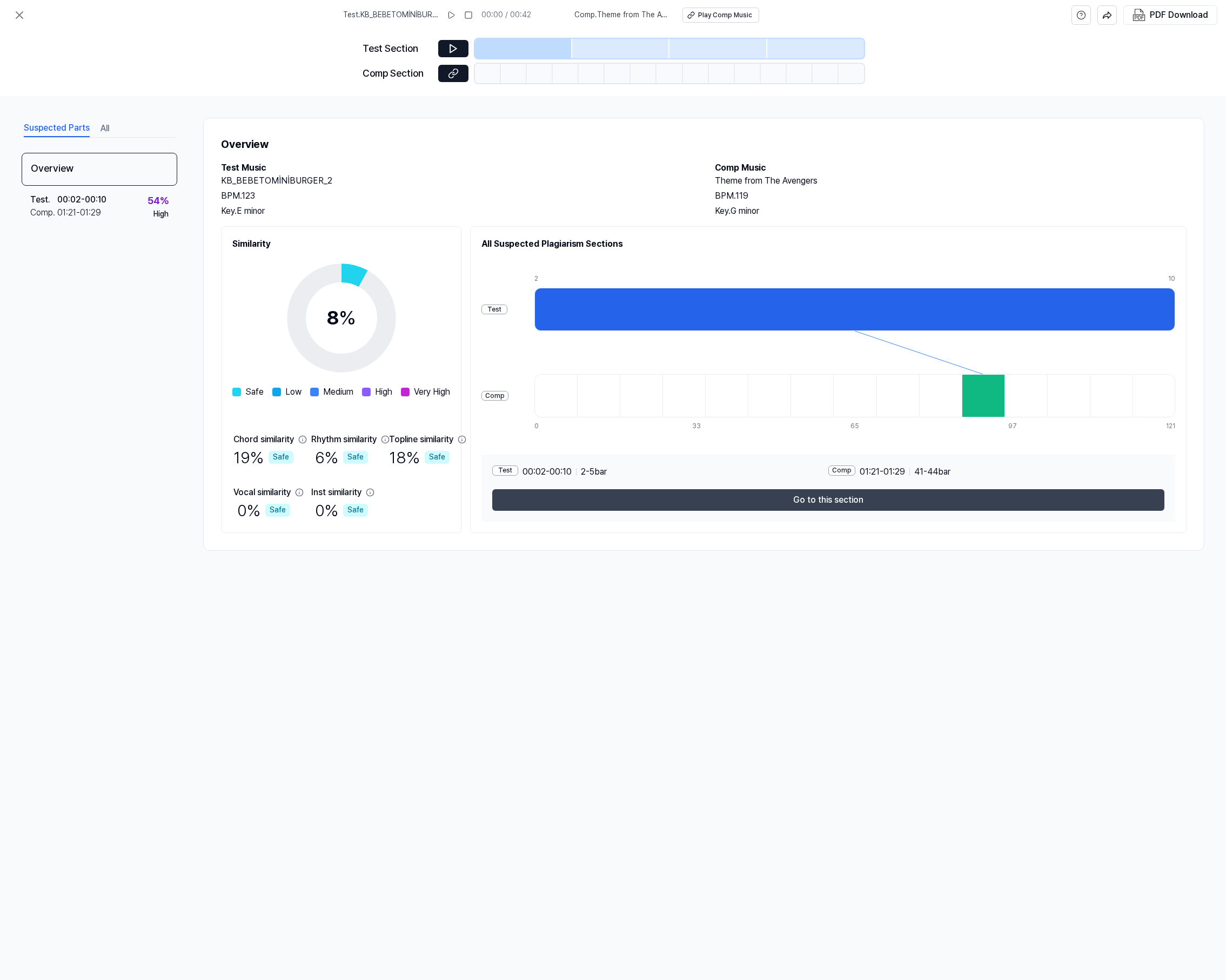
click at [845, 506] on button "Go to this section" at bounding box center [828, 500] width 672 height 22
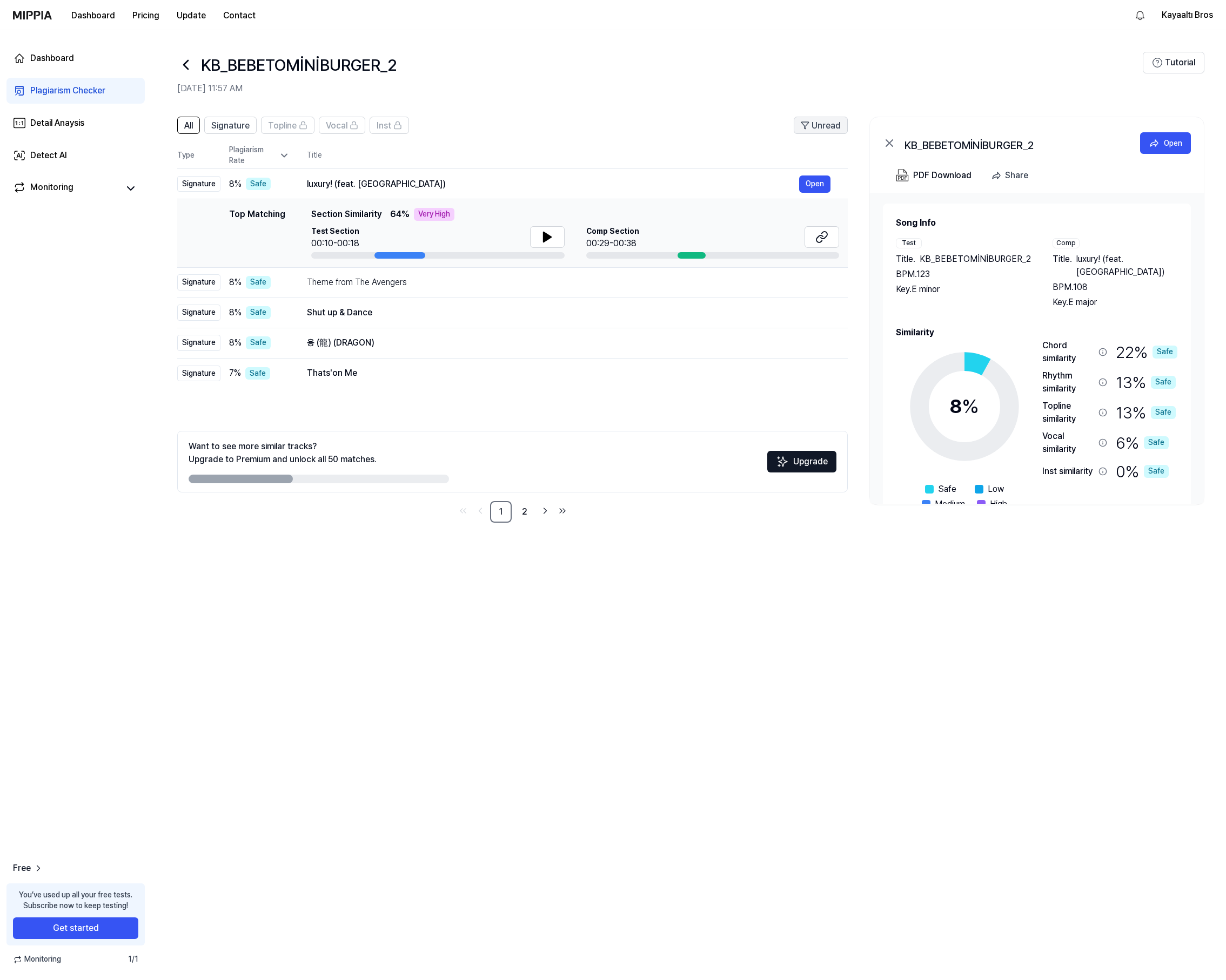
click at [832, 122] on span "Unread" at bounding box center [826, 125] width 29 height 13
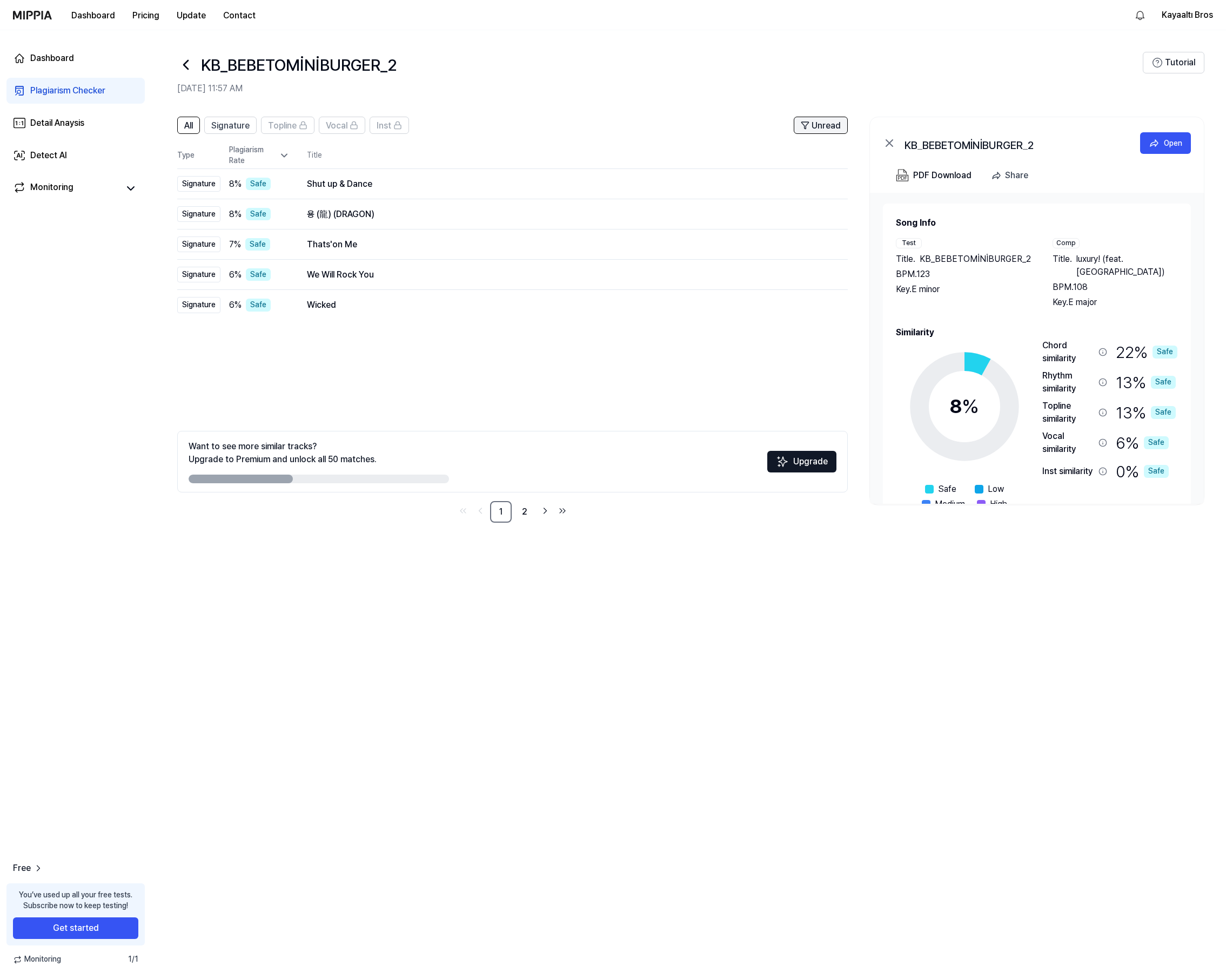
click at [831, 122] on span "Unread" at bounding box center [826, 125] width 29 height 13
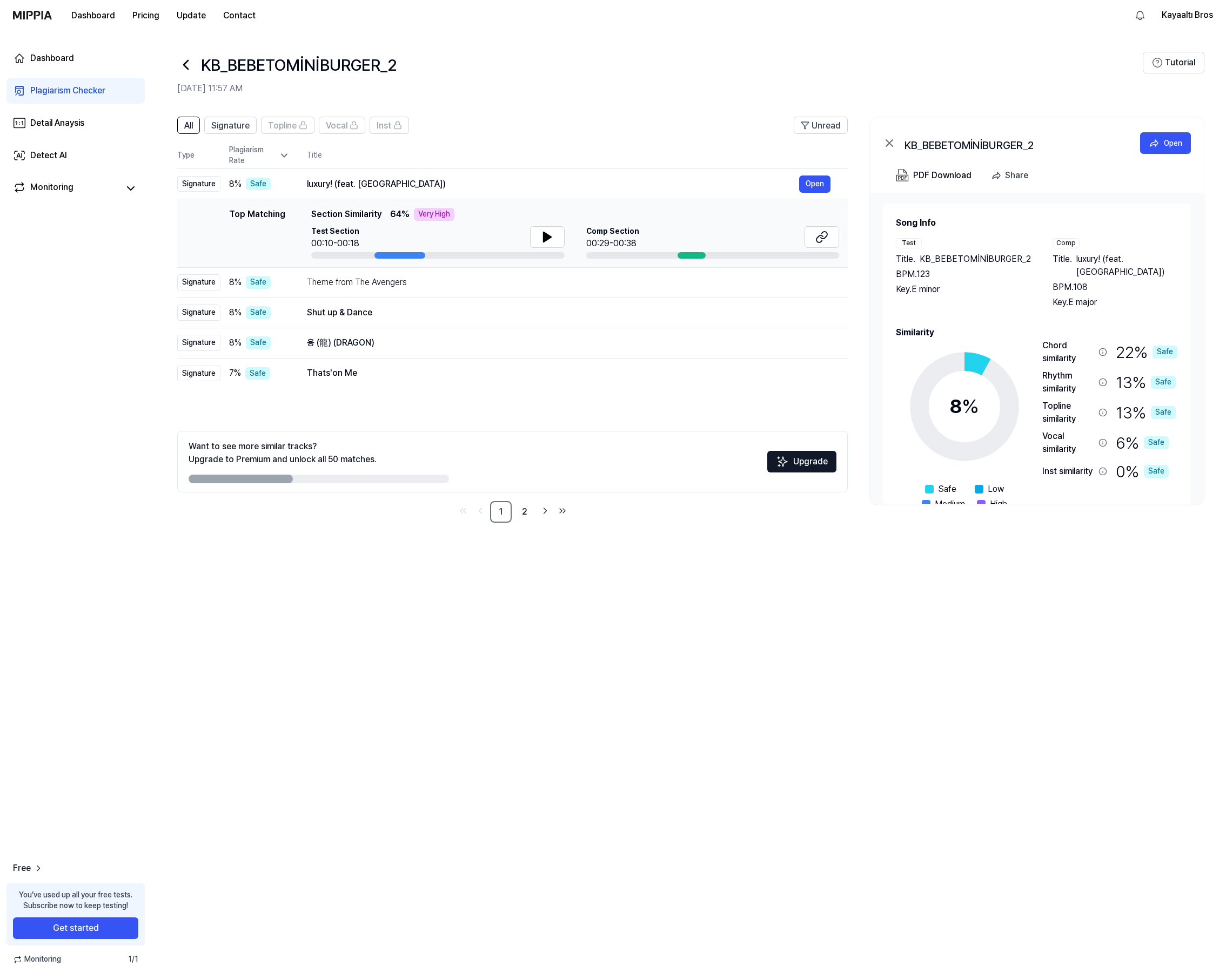
click at [274, 156] on div "Plagiarism Rate" at bounding box center [260, 155] width 61 height 21
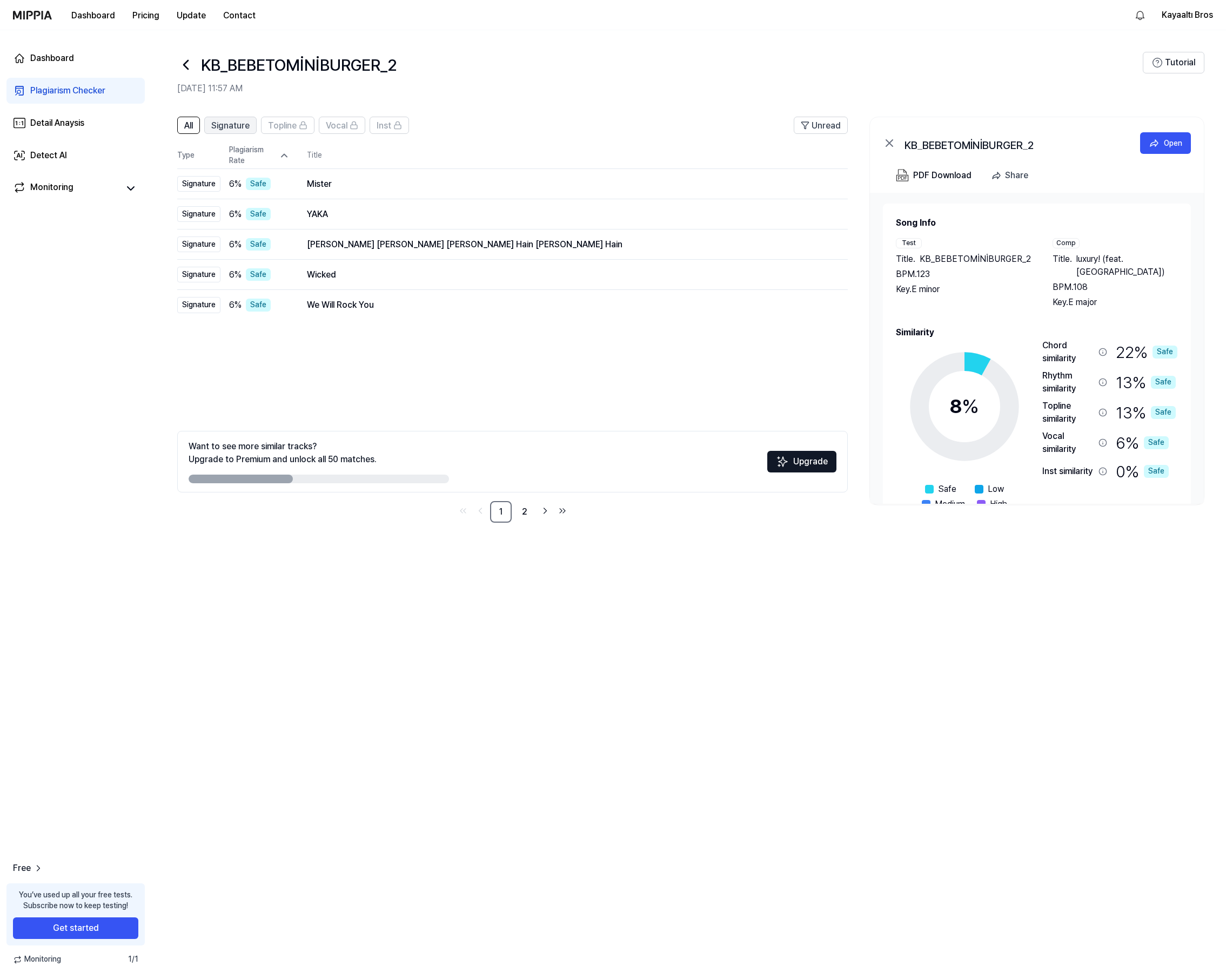
click at [227, 126] on span "Signature" at bounding box center [230, 125] width 38 height 13
click at [189, 128] on span "All" at bounding box center [189, 125] width 9 height 13
click at [882, 139] on div "KB_BEBETOMİNİBURGER_2 Open" at bounding box center [1036, 141] width 334 height 47
click at [888, 139] on icon at bounding box center [889, 143] width 13 height 13
click at [892, 143] on icon at bounding box center [889, 143] width 13 height 13
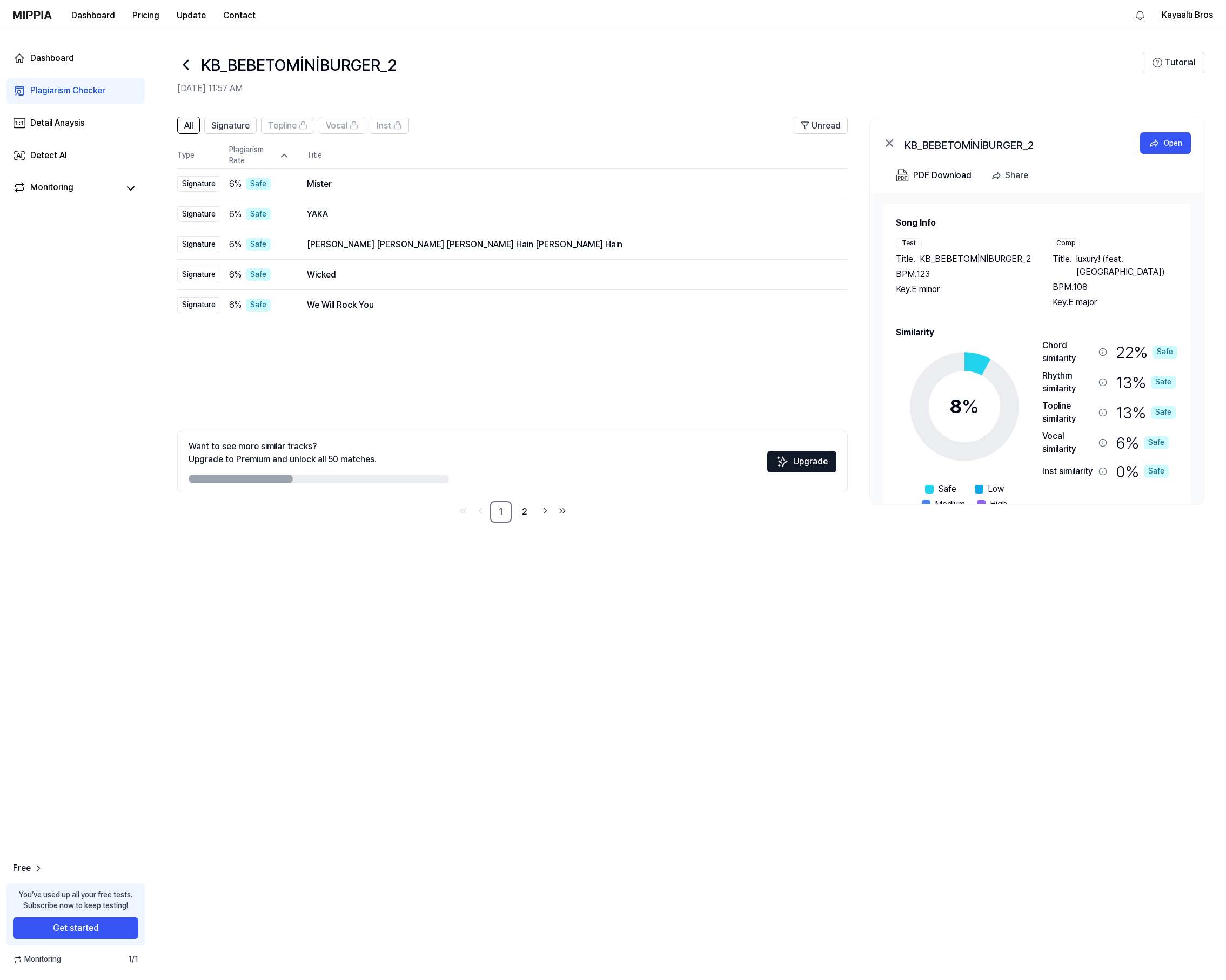
click at [892, 143] on icon at bounding box center [889, 143] width 13 height 13
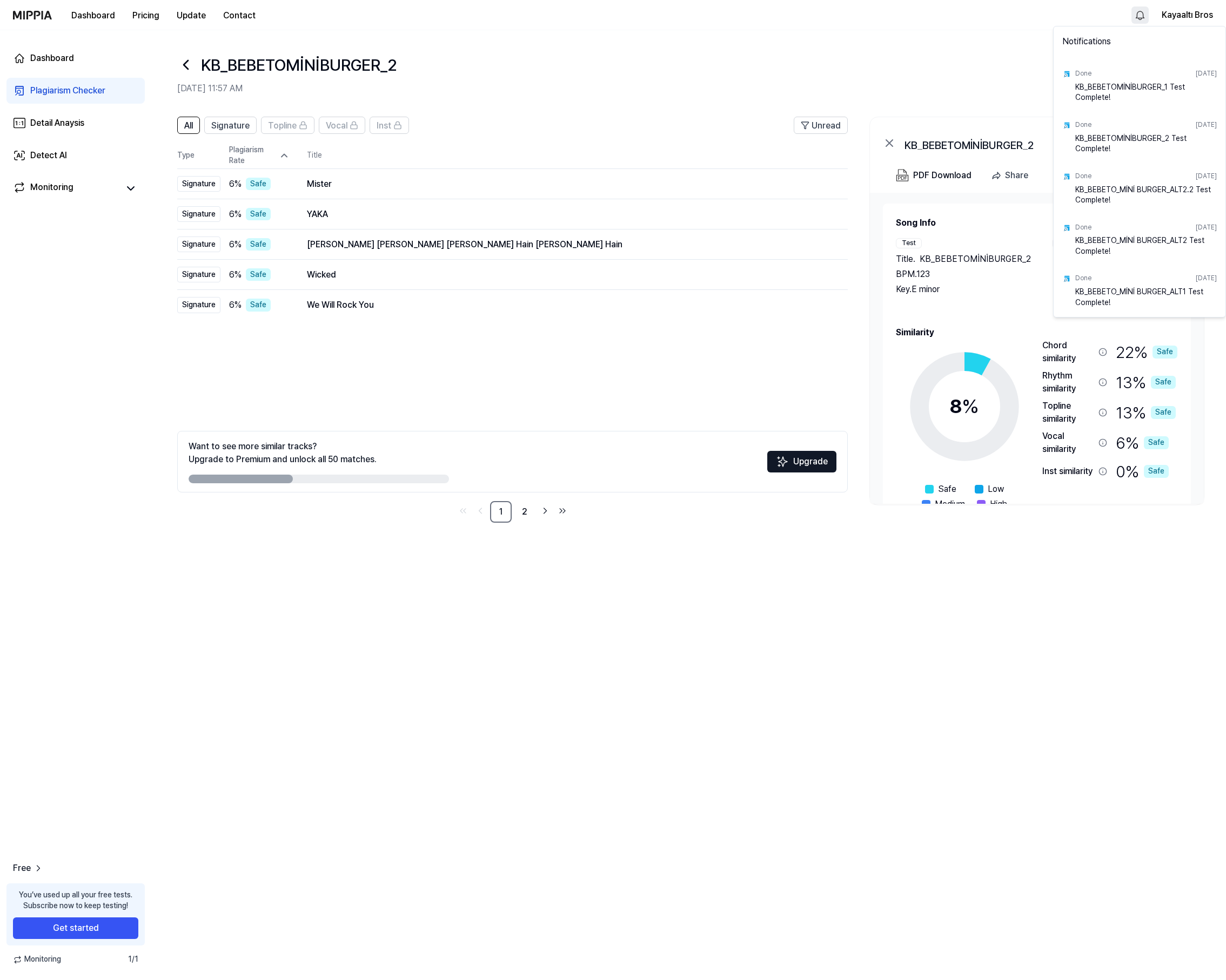
click at [1137, 11] on html "Dashboard Pricing Update Contact Kayaaltı Bros Dashboard Plagiarism Checker Det…" at bounding box center [613, 490] width 1226 height 980
click at [1139, 11] on html "Dashboard Pricing Update Contact Kayaaltı Bros Dashboard Plagiarism Checker Det…" at bounding box center [613, 490] width 1226 height 980
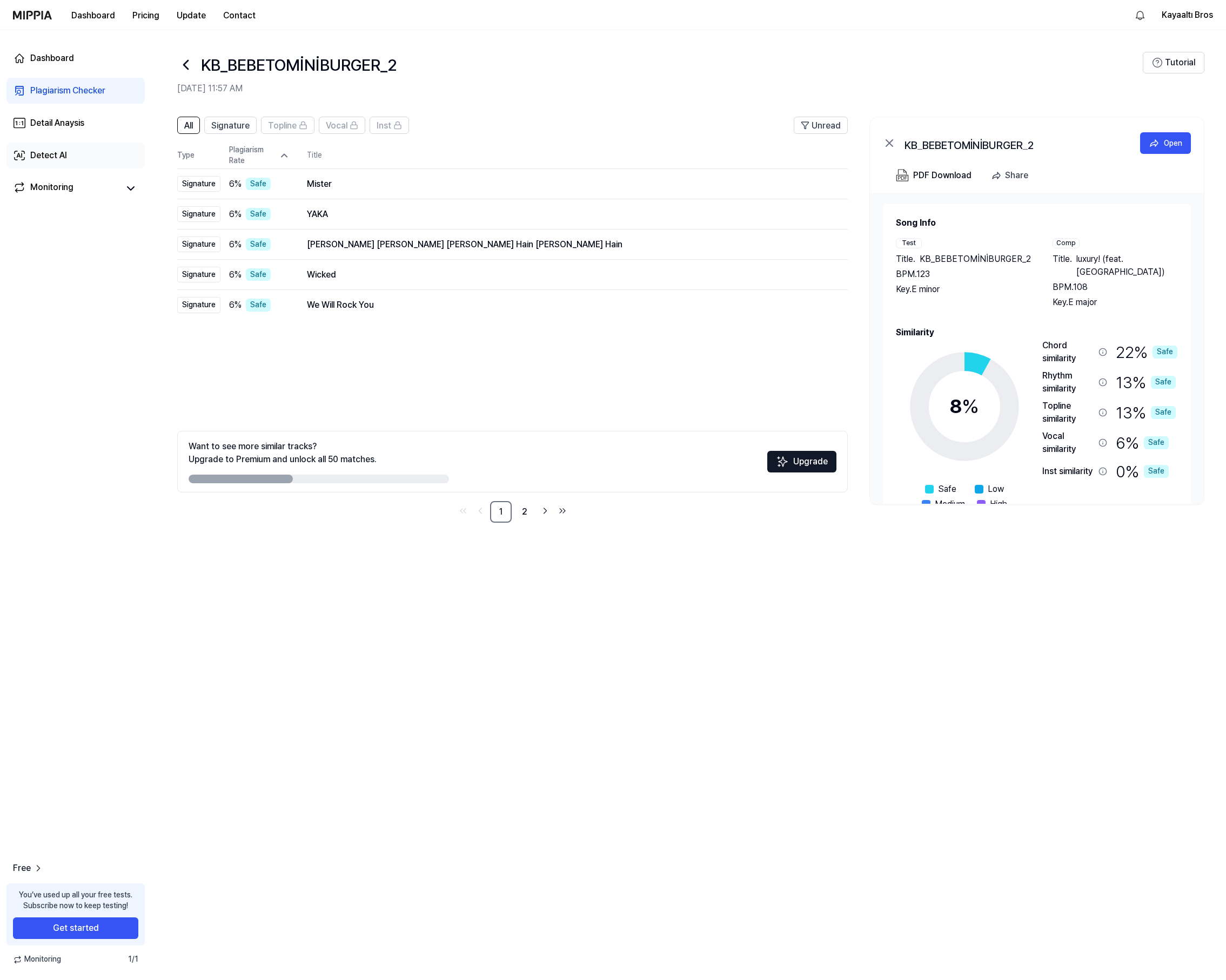
click at [54, 151] on div "Detect AI" at bounding box center [49, 155] width 36 height 13
click at [61, 127] on div "Detail Anaysis" at bounding box center [57, 123] width 54 height 13
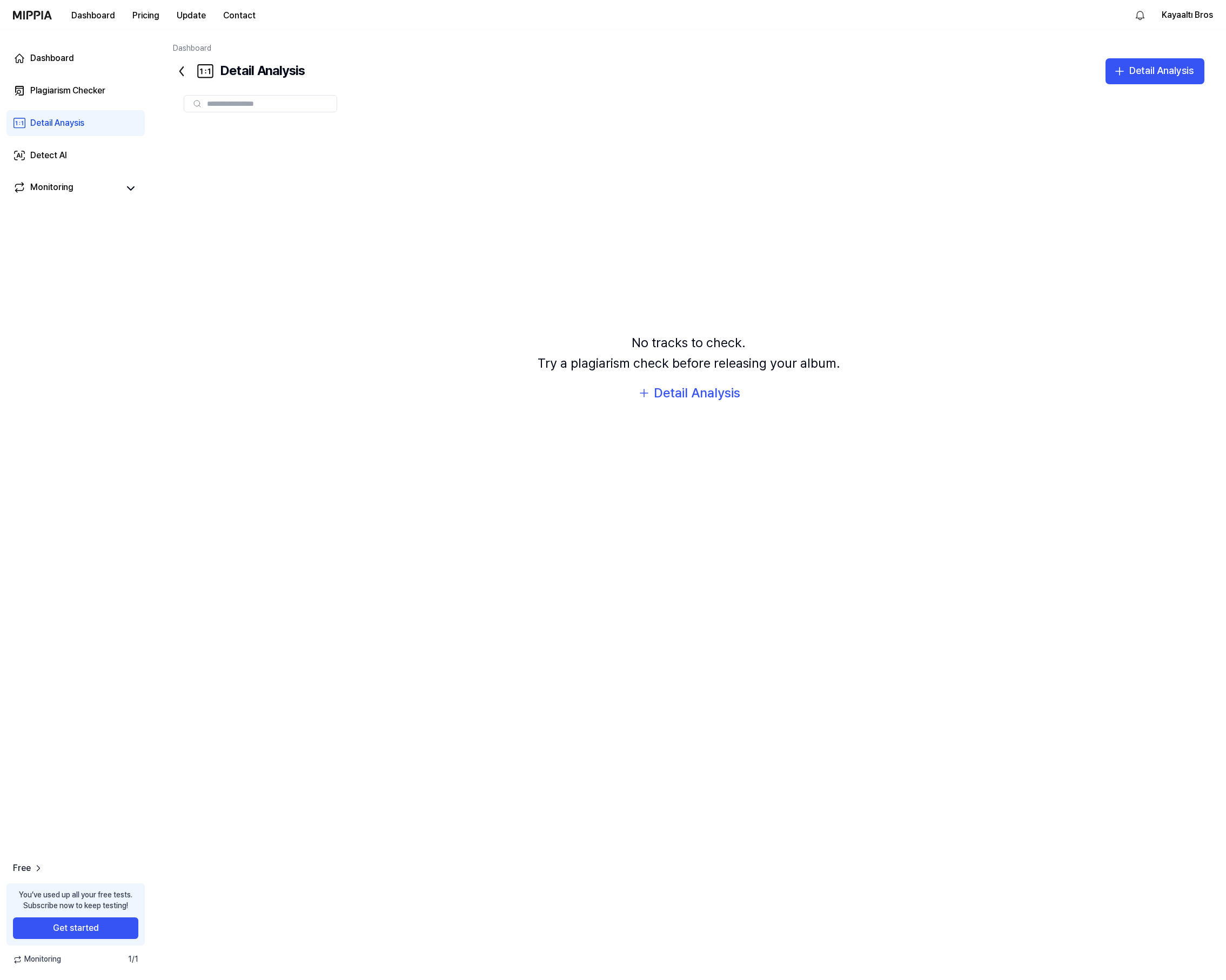
click at [83, 73] on div "Dashboard Plagiarism Checker Detail Anaysis Detect AI Monitoring" at bounding box center [75, 123] width 151 height 186
click at [81, 57] on link "Dashboard" at bounding box center [75, 58] width 138 height 26
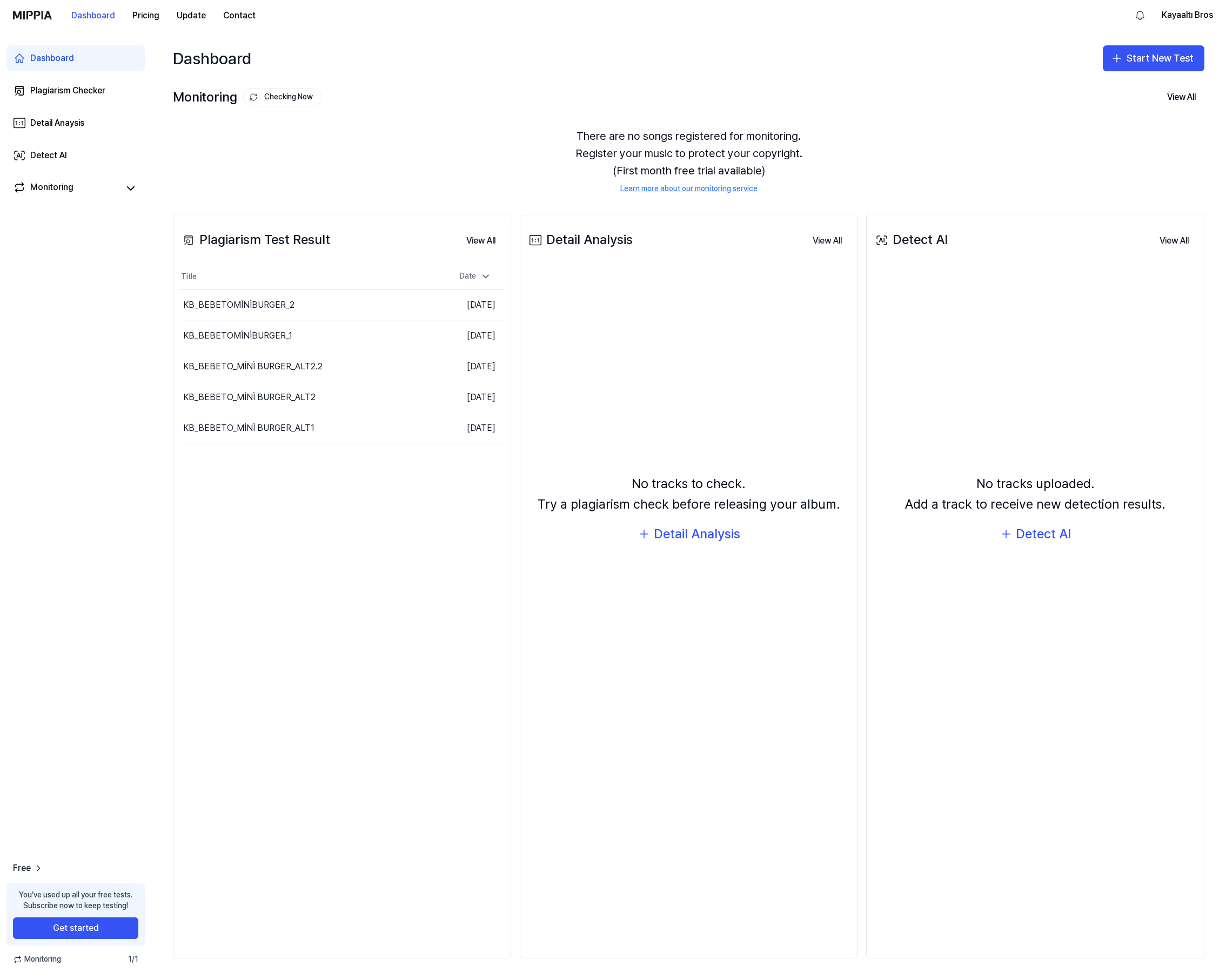
click at [690, 189] on link "Learn more about our monitoring service" at bounding box center [689, 189] width 137 height 11
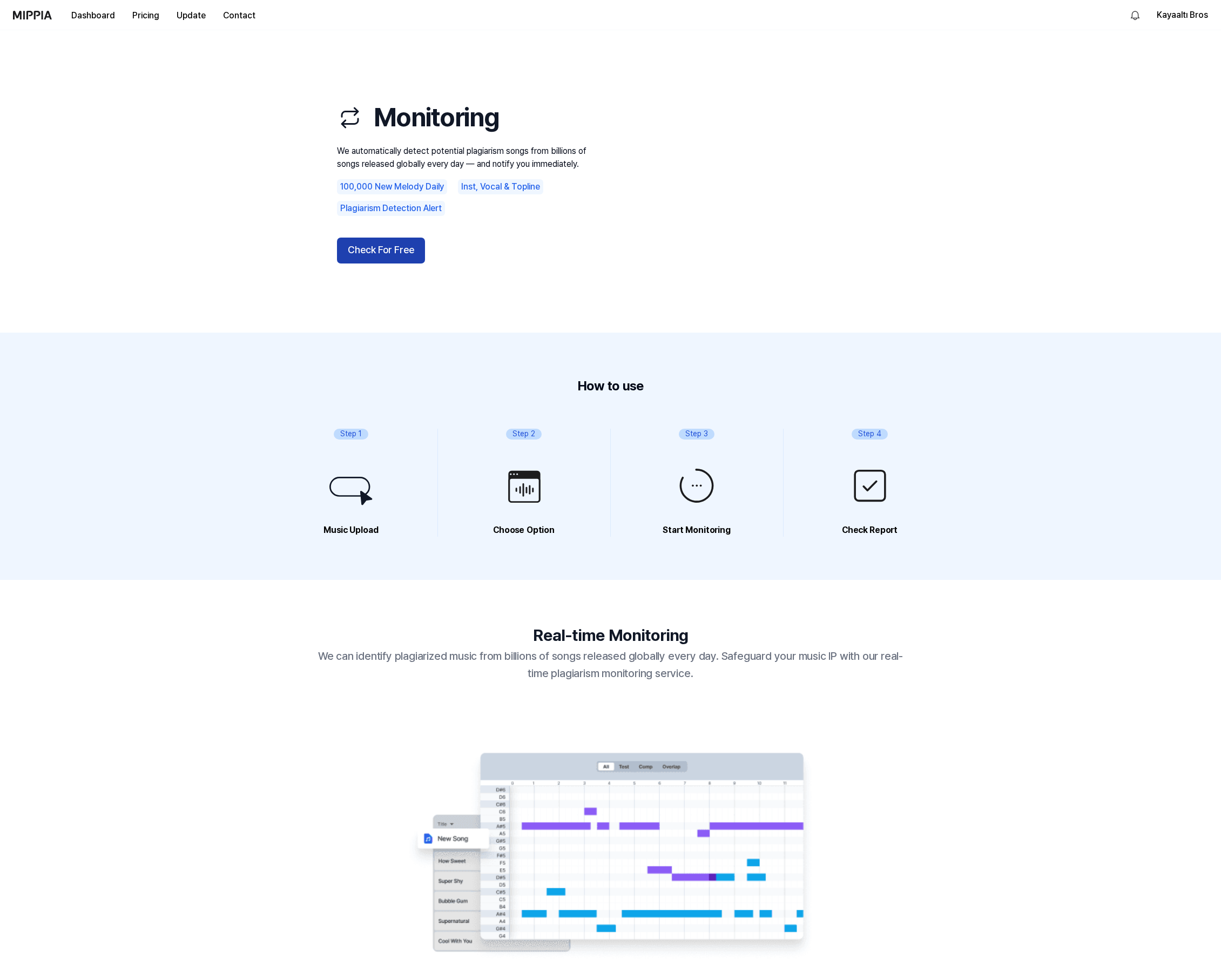
click at [390, 257] on button "Check For Free" at bounding box center [380, 250] width 88 height 26
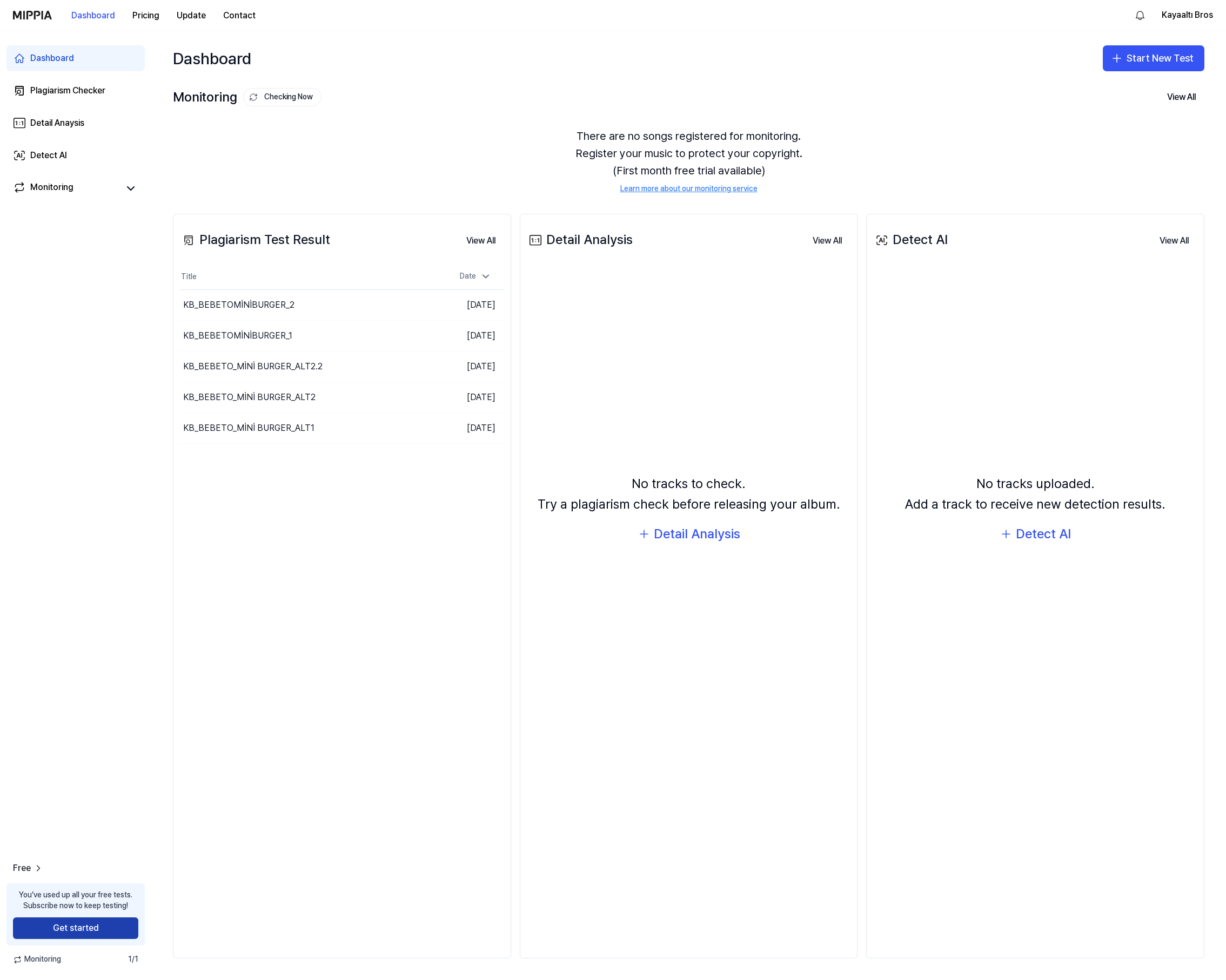
click at [92, 926] on button "Get started" at bounding box center [75, 928] width 125 height 22
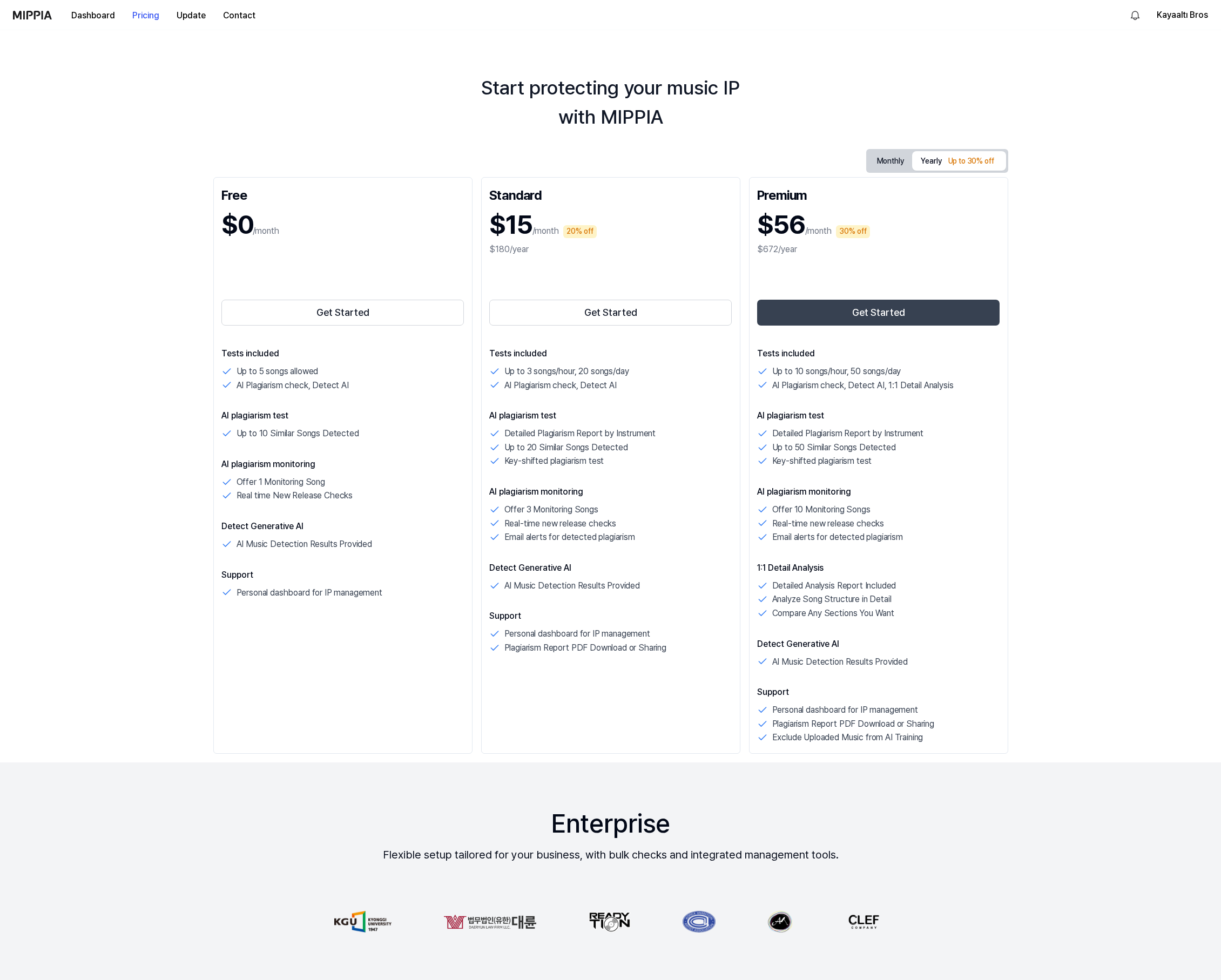
click at [847, 310] on button "Get Started" at bounding box center [879, 312] width 243 height 26
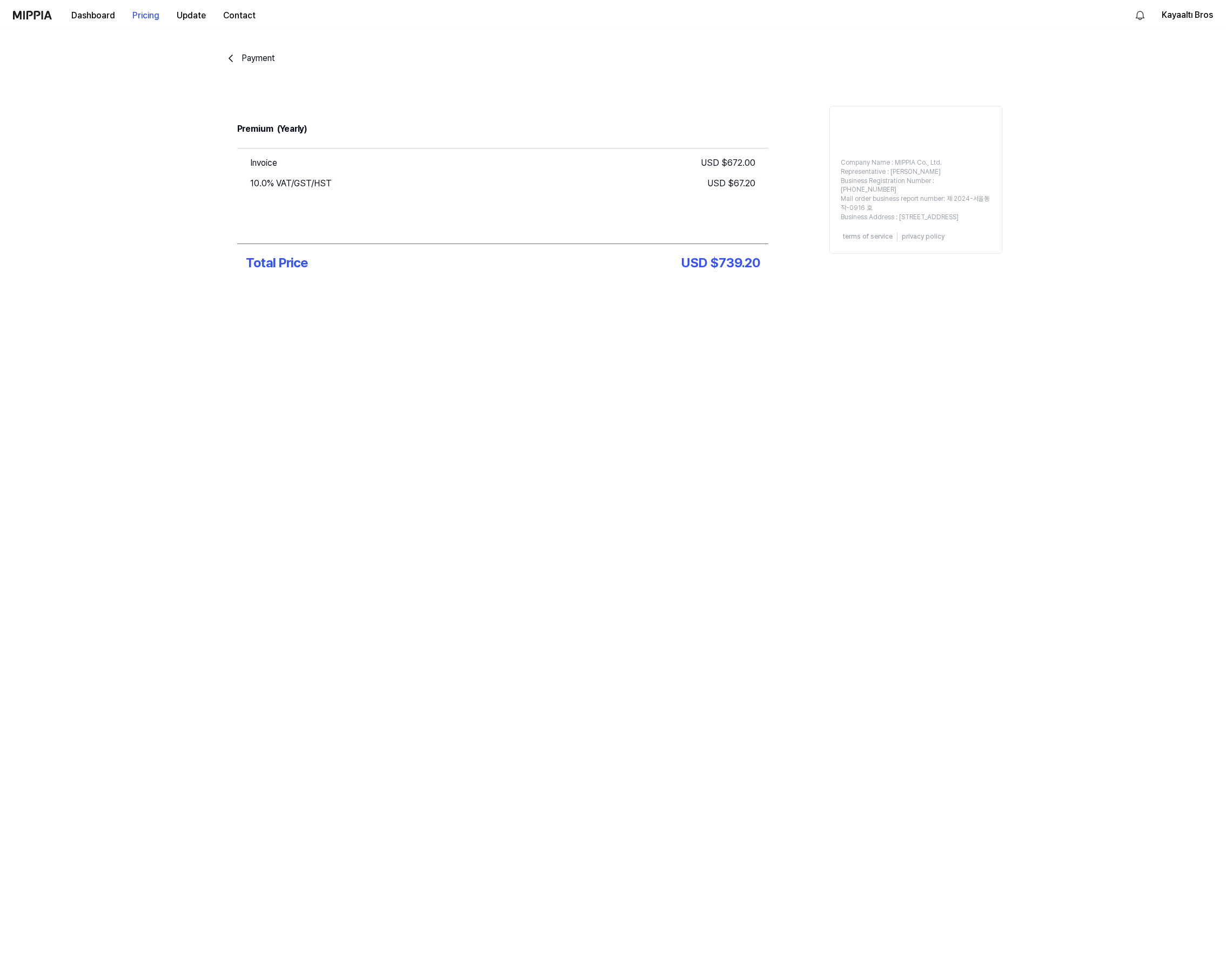
click at [229, 50] on div "Payment Premium (Yearly) Invoice USD $ 672.00 10.0% VAT/GST/HST USD $ 67.20 Tot…" at bounding box center [613, 195] width 778 height 330
click at [232, 53] on icon "go back" at bounding box center [230, 58] width 13 height 13
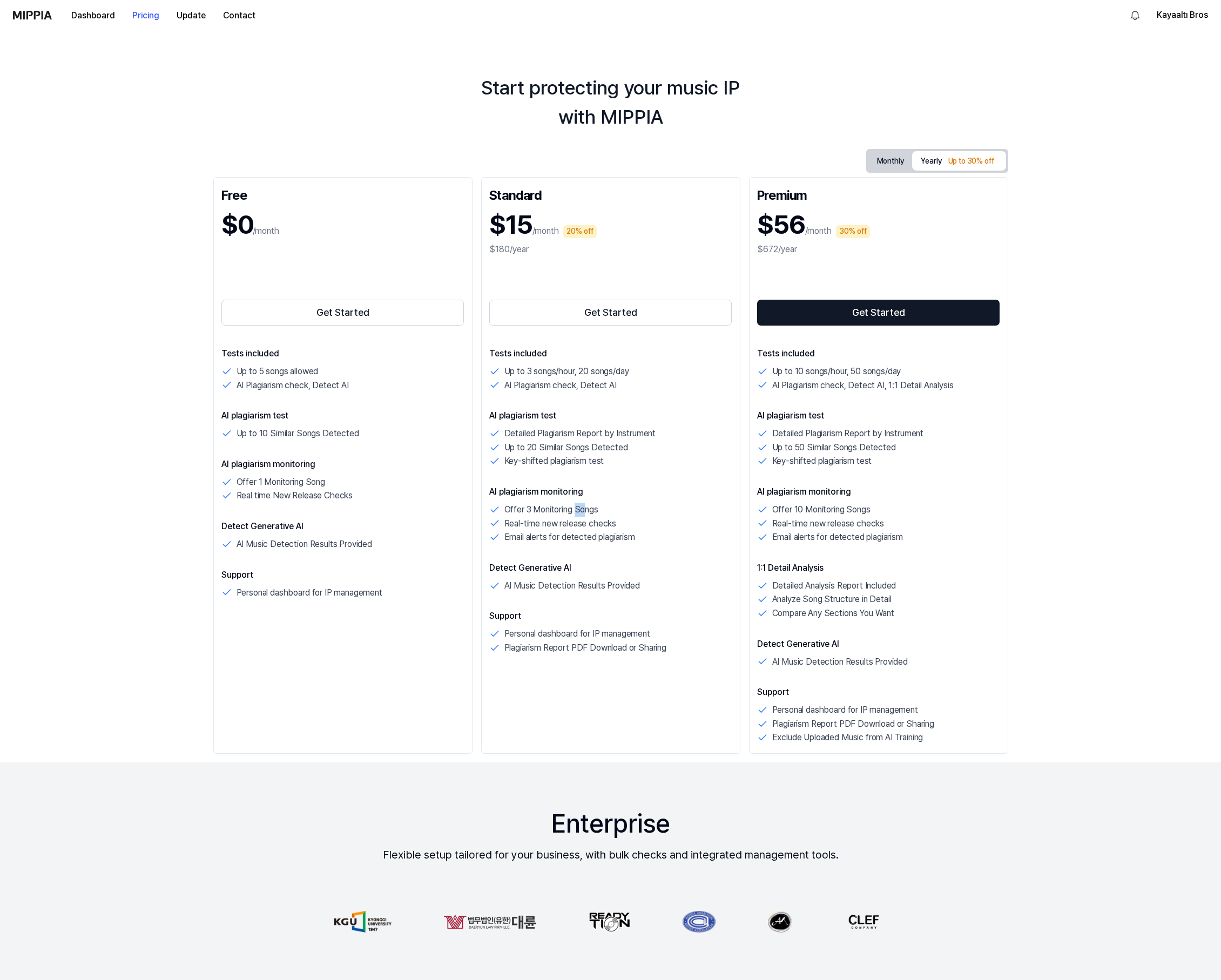
click at [576, 516] on p "Offer 3 Monitoring Songs" at bounding box center [551, 509] width 94 height 14
click at [602, 447] on p "Up to 20 Similar Songs Detected" at bounding box center [566, 447] width 123 height 14
drag, startPoint x: 643, startPoint y: 458, endPoint x: 486, endPoint y: 431, distance: 159.3
click at [486, 431] on div "Standard $15 /month 20% off $180/year Get Started Tests included Up to 3 songs/…" at bounding box center [611, 465] width 259 height 577
click at [613, 424] on div "AI plagiarism test Detailed Plagiarism Report by Instrument Up to 20 Similar So…" at bounding box center [611, 438] width 243 height 59
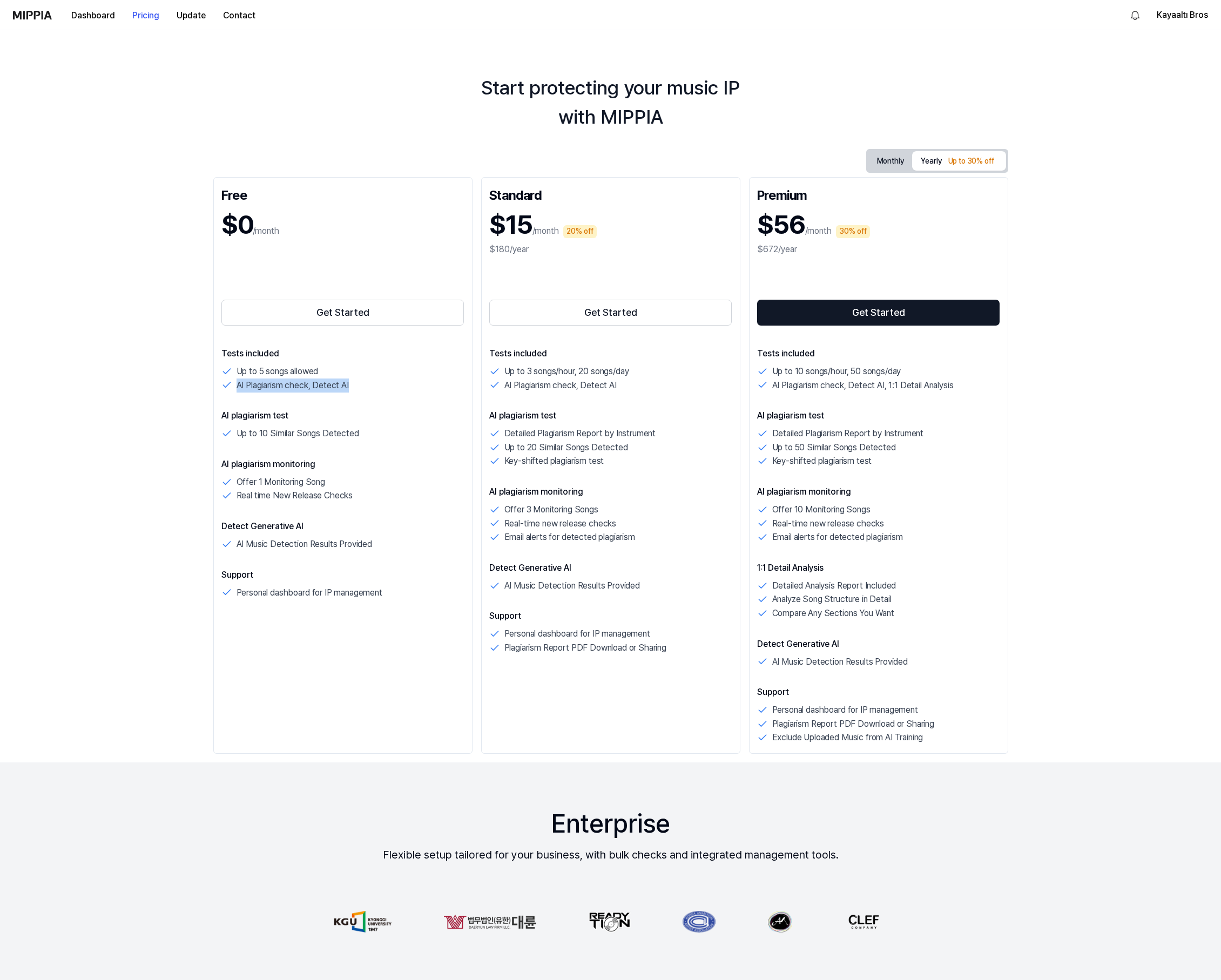
drag, startPoint x: 351, startPoint y: 383, endPoint x: 199, endPoint y: 392, distance: 152.3
click at [199, 392] on div "Start protecting your music IP with MIPPIA Monthly Yearly Up to 30% off Free $0…" at bounding box center [610, 505] width 1221 height 950
click at [363, 424] on div "AI plagiarism test Up to 10 Similar Songs Detected" at bounding box center [343, 425] width 243 height 32
drag, startPoint x: 346, startPoint y: 435, endPoint x: 134, endPoint y: 433, distance: 212.0
click at [134, 433] on div "Start protecting your music IP with MIPPIA Monthly Yearly Up to 30% off Free $0…" at bounding box center [610, 505] width 1221 height 950
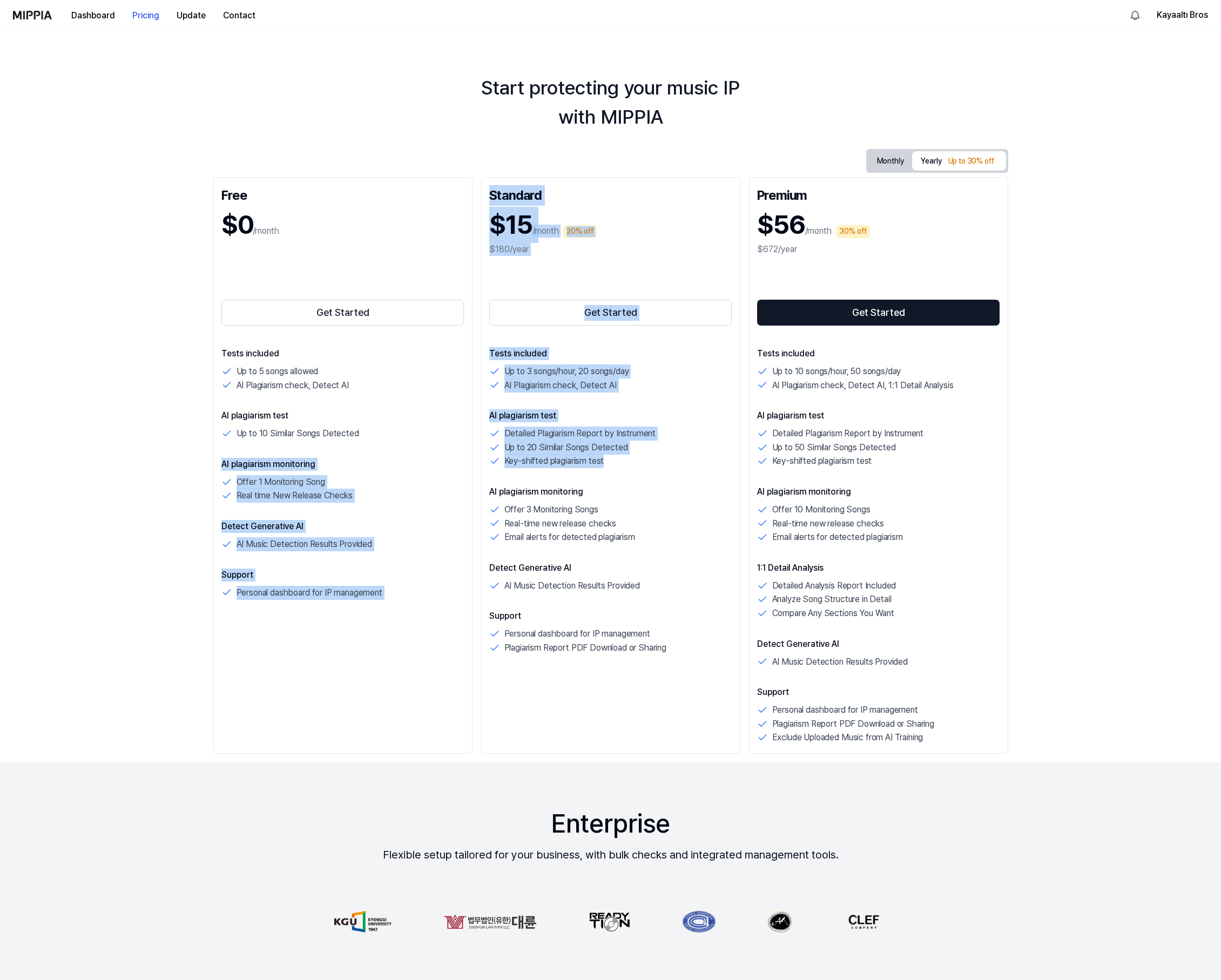
drag, startPoint x: 641, startPoint y: 467, endPoint x: 421, endPoint y: 437, distance: 222.0
click at [421, 437] on div "Free $0 /month Get Started Tests included Up to 5 songs allowed AI Plagiarism c…" at bounding box center [611, 465] width 795 height 577
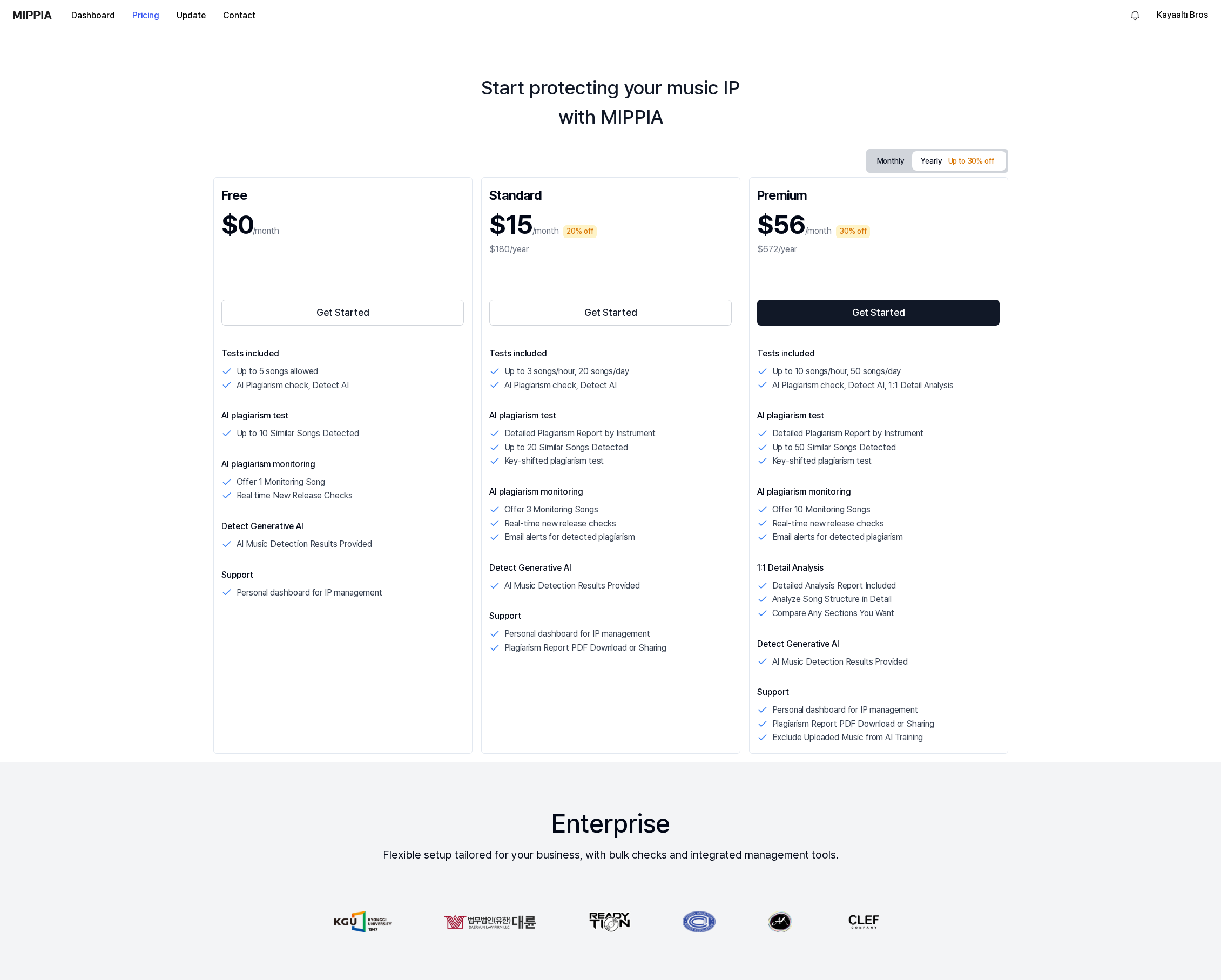
click at [548, 419] on p "AI plagiarism test" at bounding box center [611, 415] width 243 height 13
click at [896, 160] on button "Monthly" at bounding box center [890, 161] width 44 height 17
click at [241, 11] on button "Contact" at bounding box center [239, 16] width 50 height 22
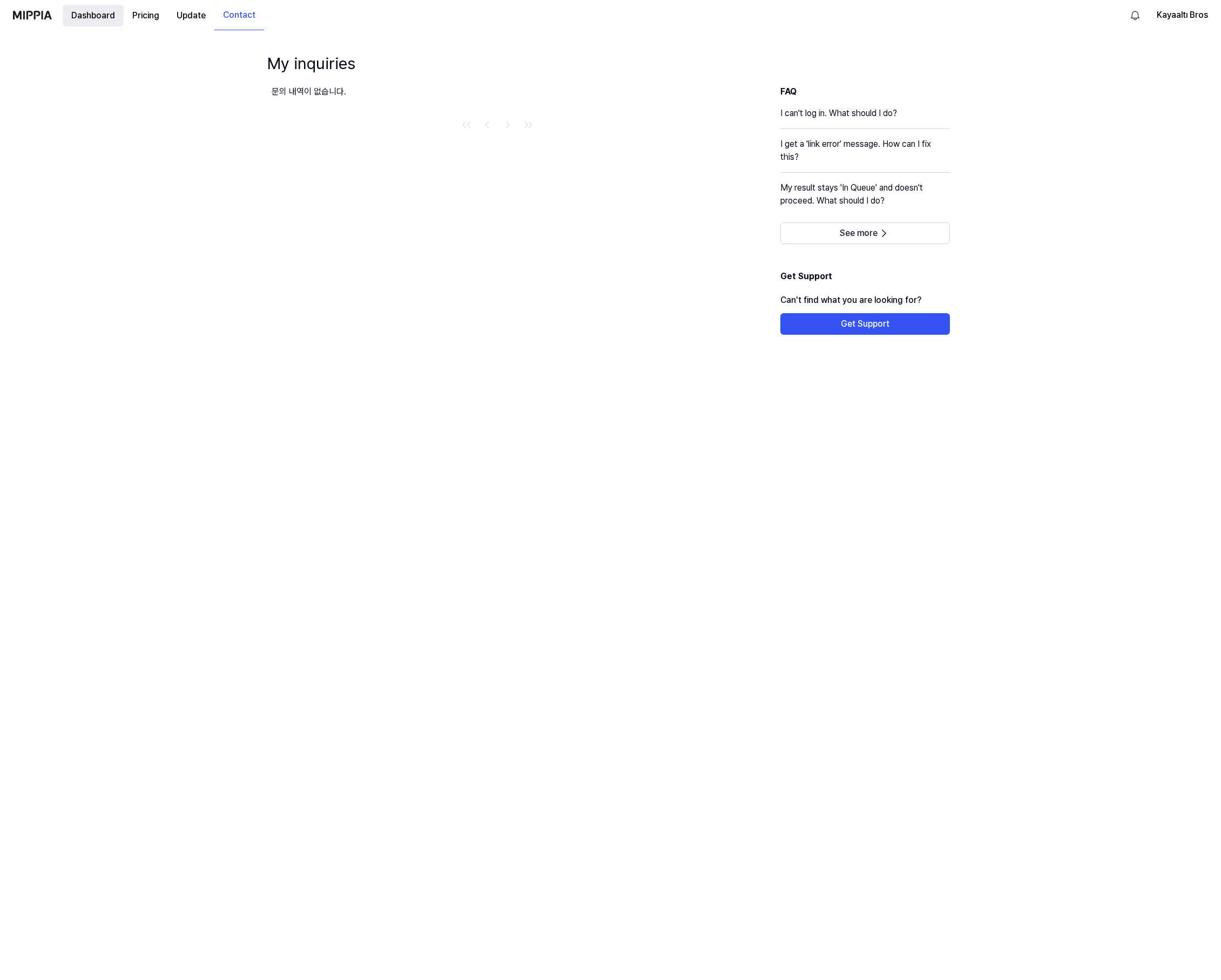
click at [109, 15] on button "Dashboard" at bounding box center [93, 16] width 61 height 22
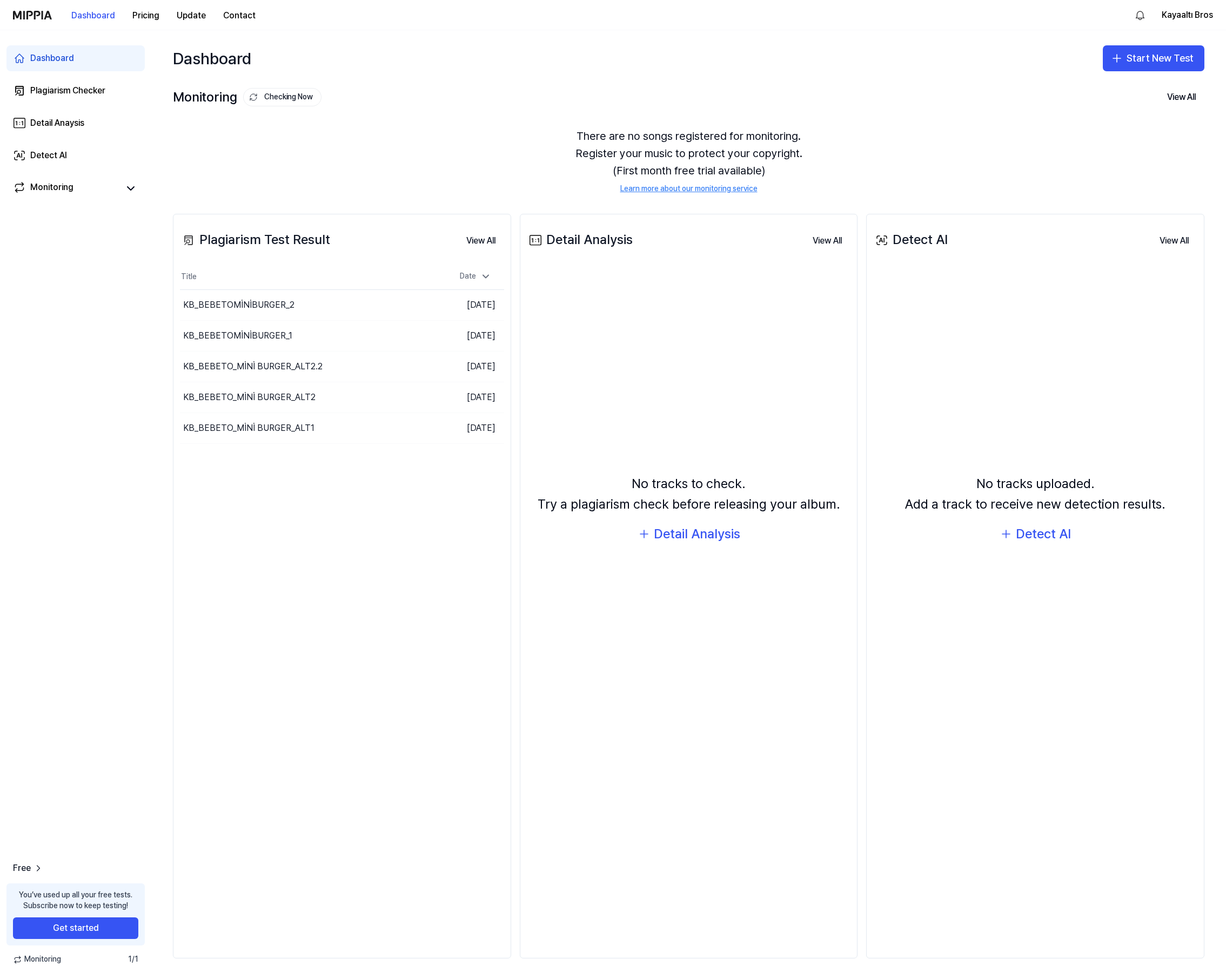
drag, startPoint x: 491, startPoint y: 712, endPoint x: 493, endPoint y: 705, distance: 7.3
click at [491, 705] on div "Plagiarism Test Result View All Plagiarism Test Result Title Date KB_BEBETOMİN…" at bounding box center [342, 586] width 338 height 745
click at [486, 274] on icon at bounding box center [486, 277] width 11 height 11
click at [486, 275] on icon at bounding box center [485, 277] width 5 height 2
click at [489, 241] on button "View All" at bounding box center [480, 241] width 46 height 22
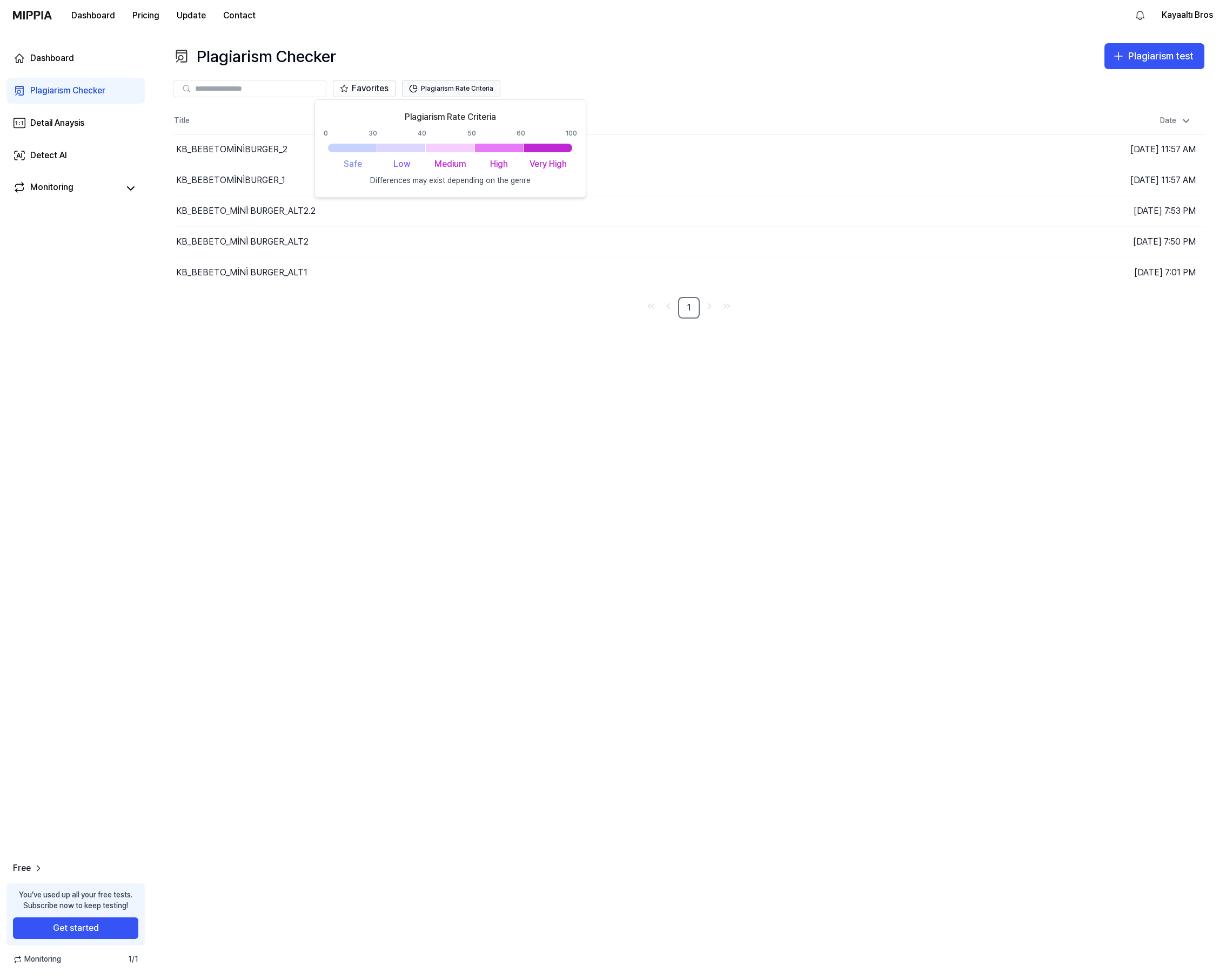
click at [442, 91] on button "Plagiarism Rate Criteria" at bounding box center [451, 88] width 99 height 17
drag, startPoint x: 909, startPoint y: 556, endPoint x: 909, endPoint y: 546, distance: 10.0
click at [906, 548] on div "Plagiarism Checker Plagiarism test Plagiarism Checker Detail Analysis Detect AI…" at bounding box center [688, 505] width 1075 height 950
click at [273, 174] on div "KB_BEBETOMİNİBURGER_1" at bounding box center [230, 180] width 109 height 13
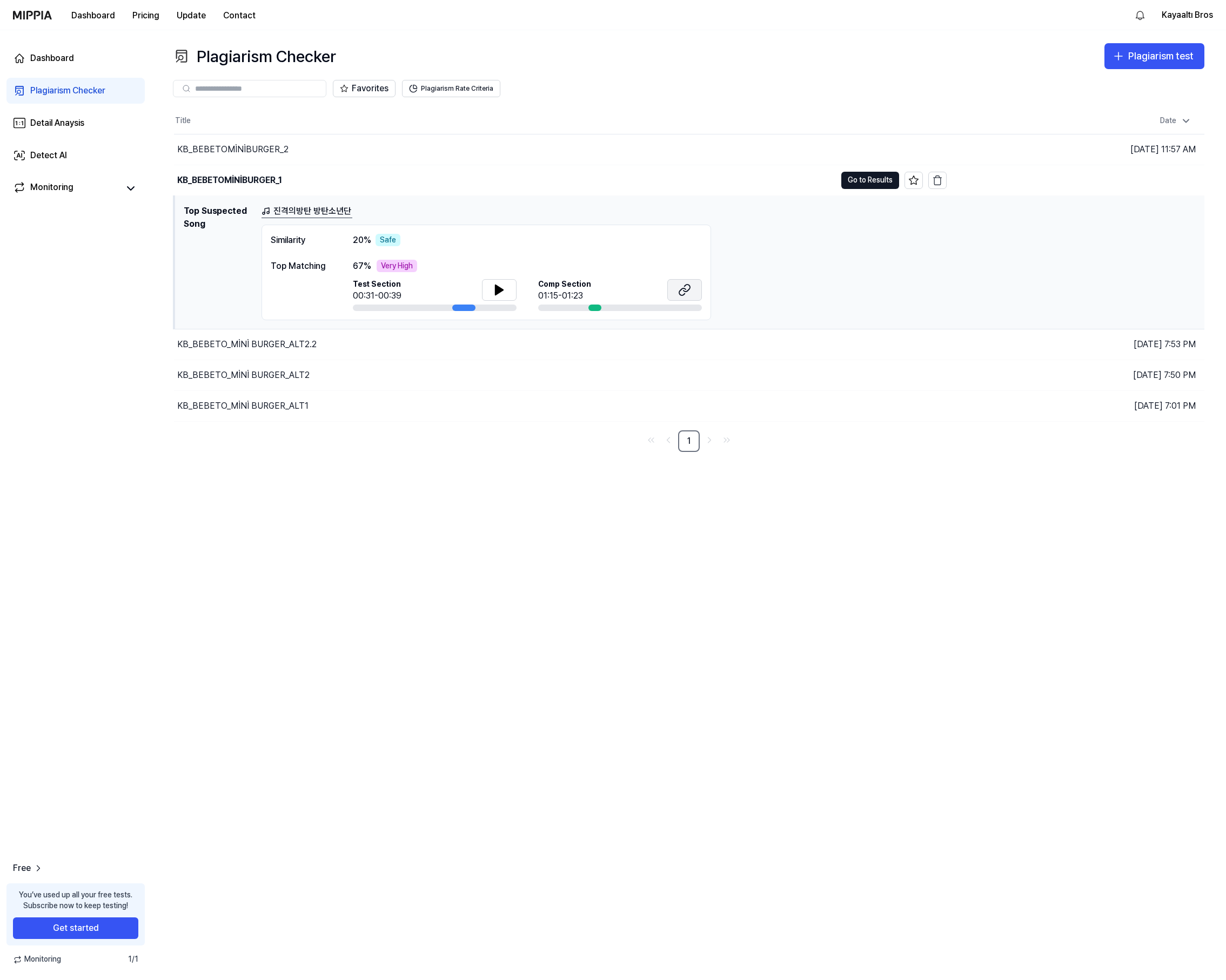
click at [674, 288] on button at bounding box center [684, 290] width 35 height 22
drag, startPoint x: 405, startPoint y: 243, endPoint x: 275, endPoint y: 243, distance: 130.0
click at [275, 243] on div "Similarity 20 % Safe" at bounding box center [486, 240] width 431 height 13
drag, startPoint x: 296, startPoint y: 277, endPoint x: 305, endPoint y: 275, distance: 9.2
click at [296, 277] on div "Top Matching" at bounding box center [301, 285] width 61 height 52
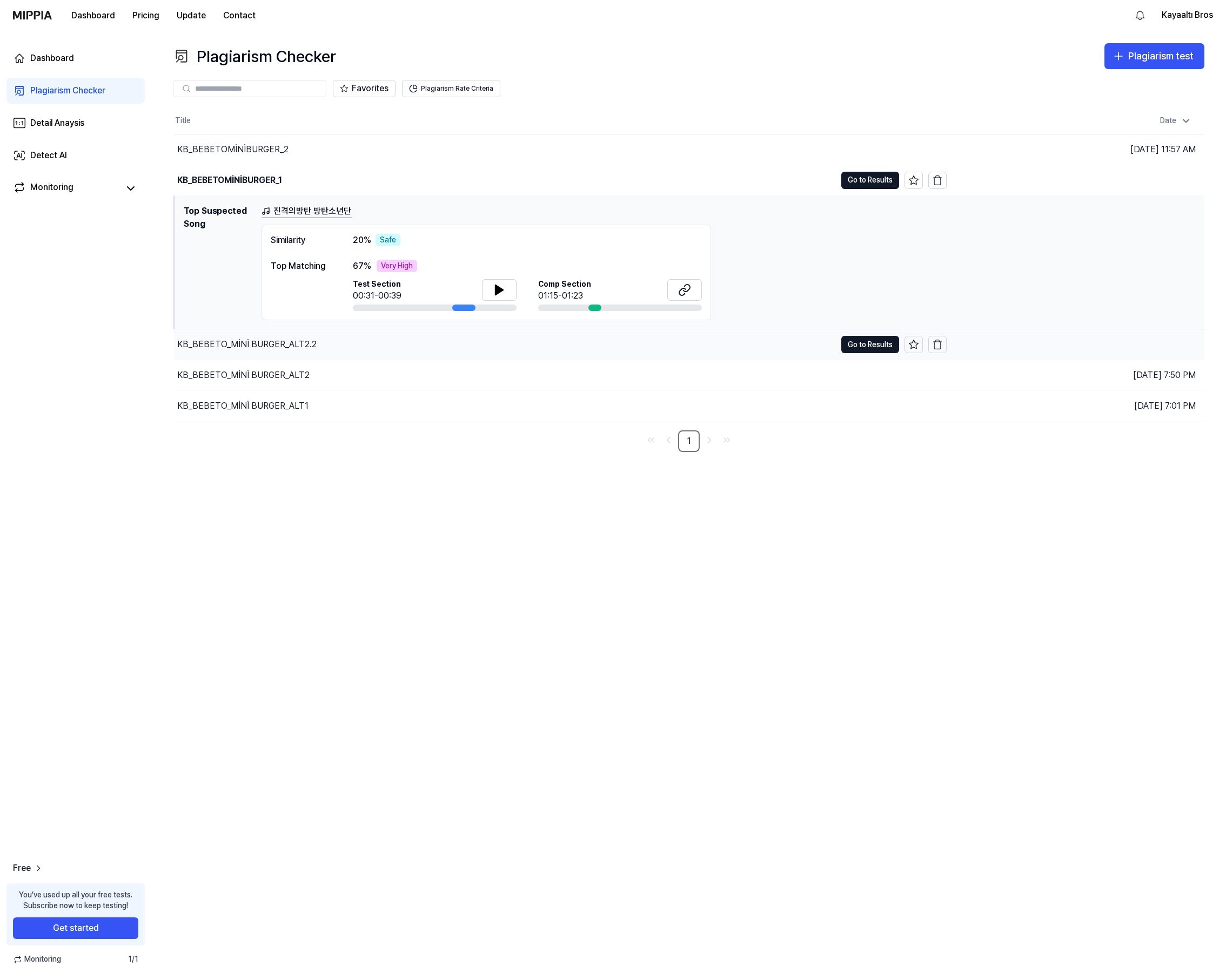
click at [327, 341] on div "KB_BEBETO_MİNİ BURGER_ALT2.2" at bounding box center [505, 345] width 662 height 30
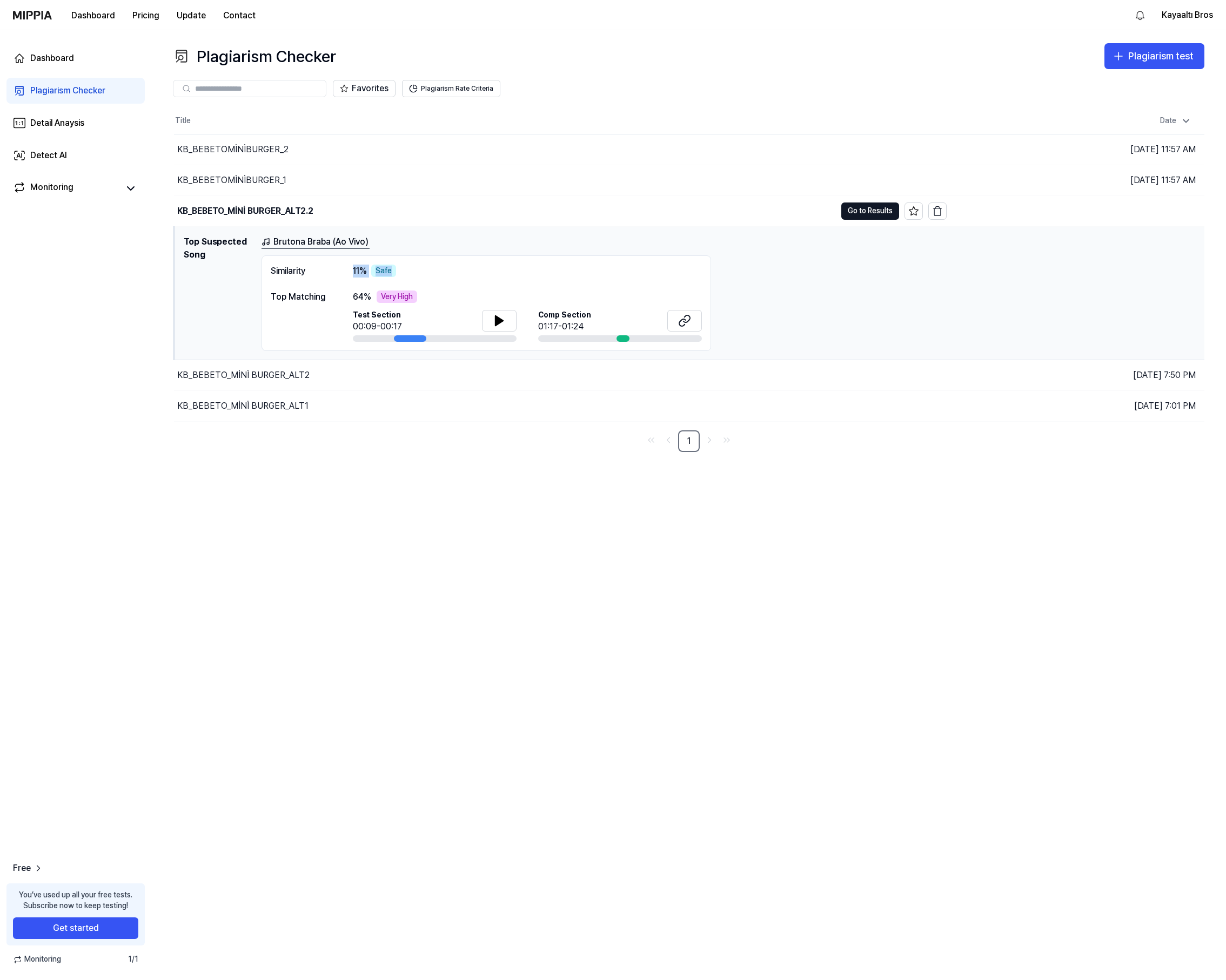
drag, startPoint x: 408, startPoint y: 272, endPoint x: 381, endPoint y: 308, distance: 45.0
click at [337, 273] on div "Similarity 11 % Safe" at bounding box center [486, 271] width 431 height 13
click at [685, 321] on icon at bounding box center [684, 320] width 13 height 13
click at [288, 380] on div "KB_BEBETO_MİNİ BURGER_ALT2" at bounding box center [243, 375] width 133 height 13
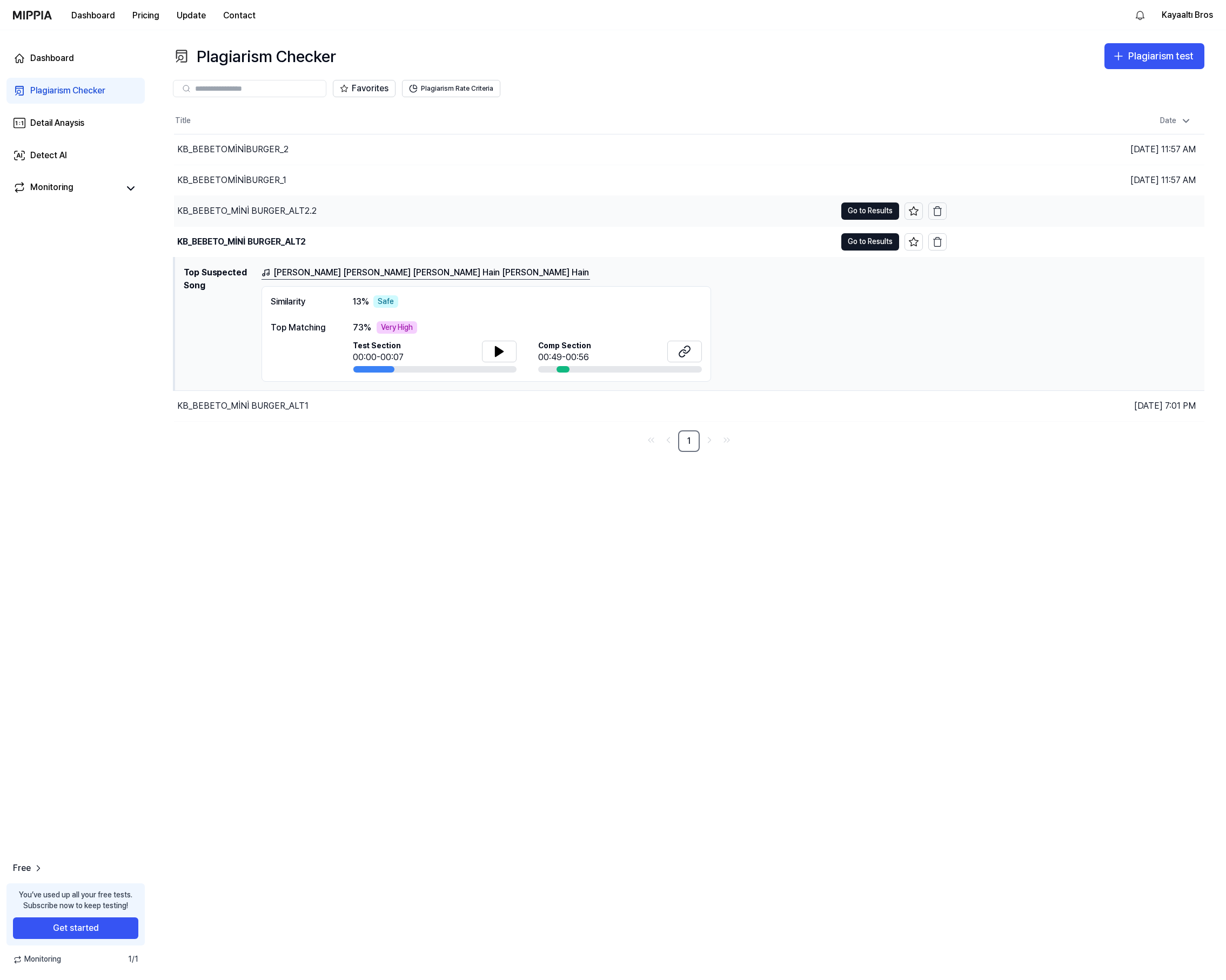
click at [298, 205] on div "KB_BEBETO_MİNİ BURGER_ALT2.2" at bounding box center [246, 211] width 139 height 13
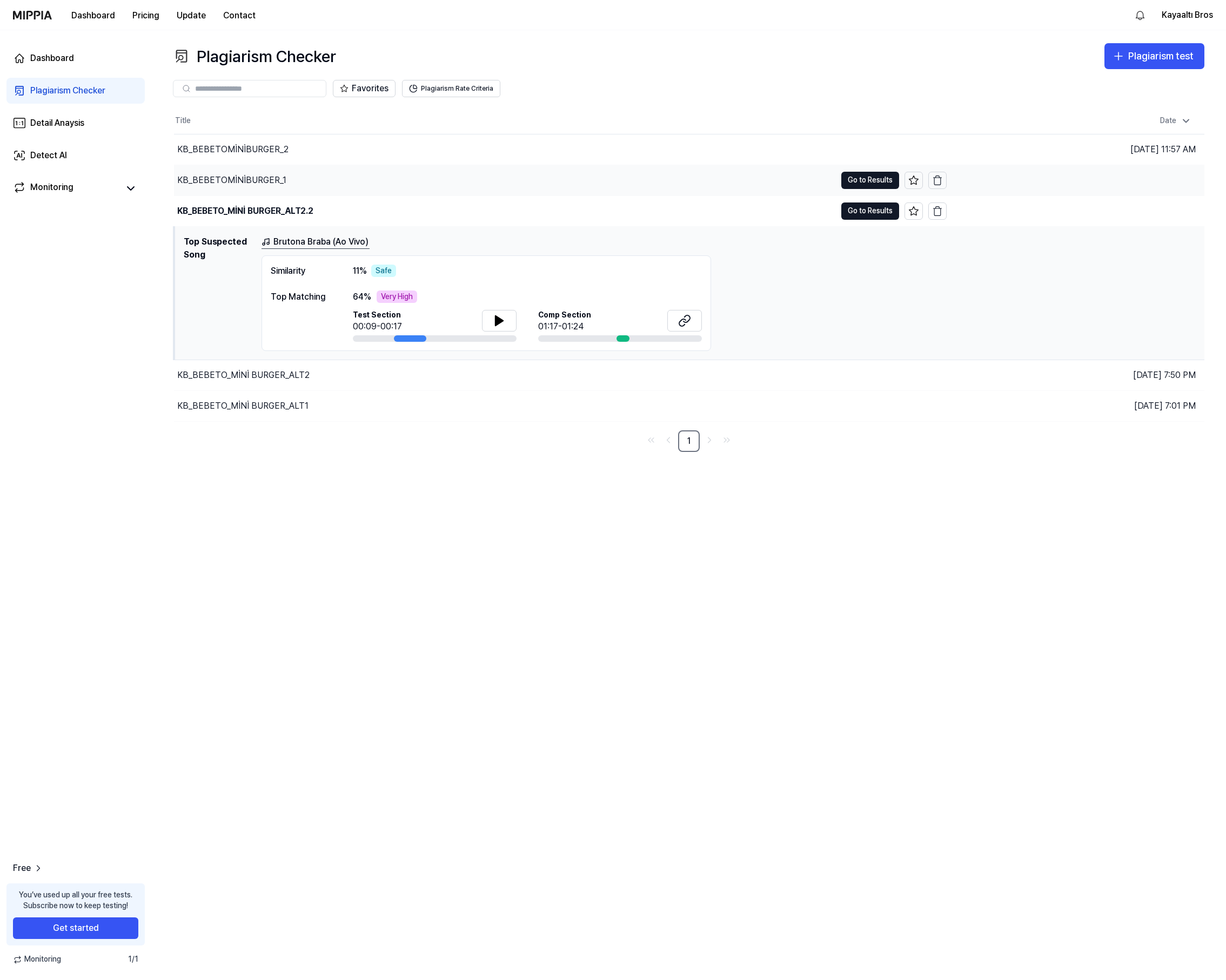
click at [272, 173] on div "KB_BEBETOMİNİBURGER_1" at bounding box center [505, 181] width 662 height 30
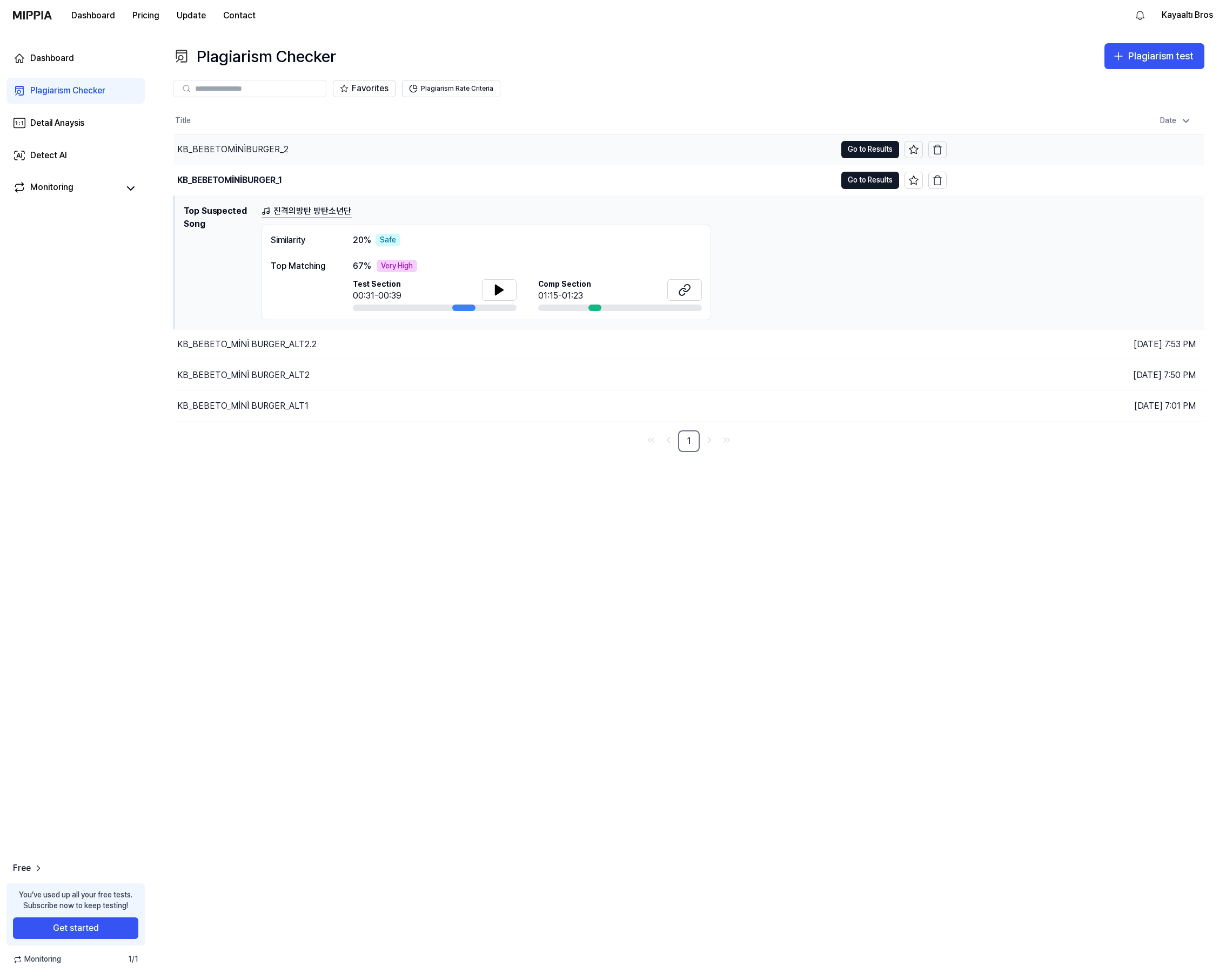
click at [291, 153] on div "KB_BEBETOMİNİBURGER_2" at bounding box center [505, 150] width 662 height 30
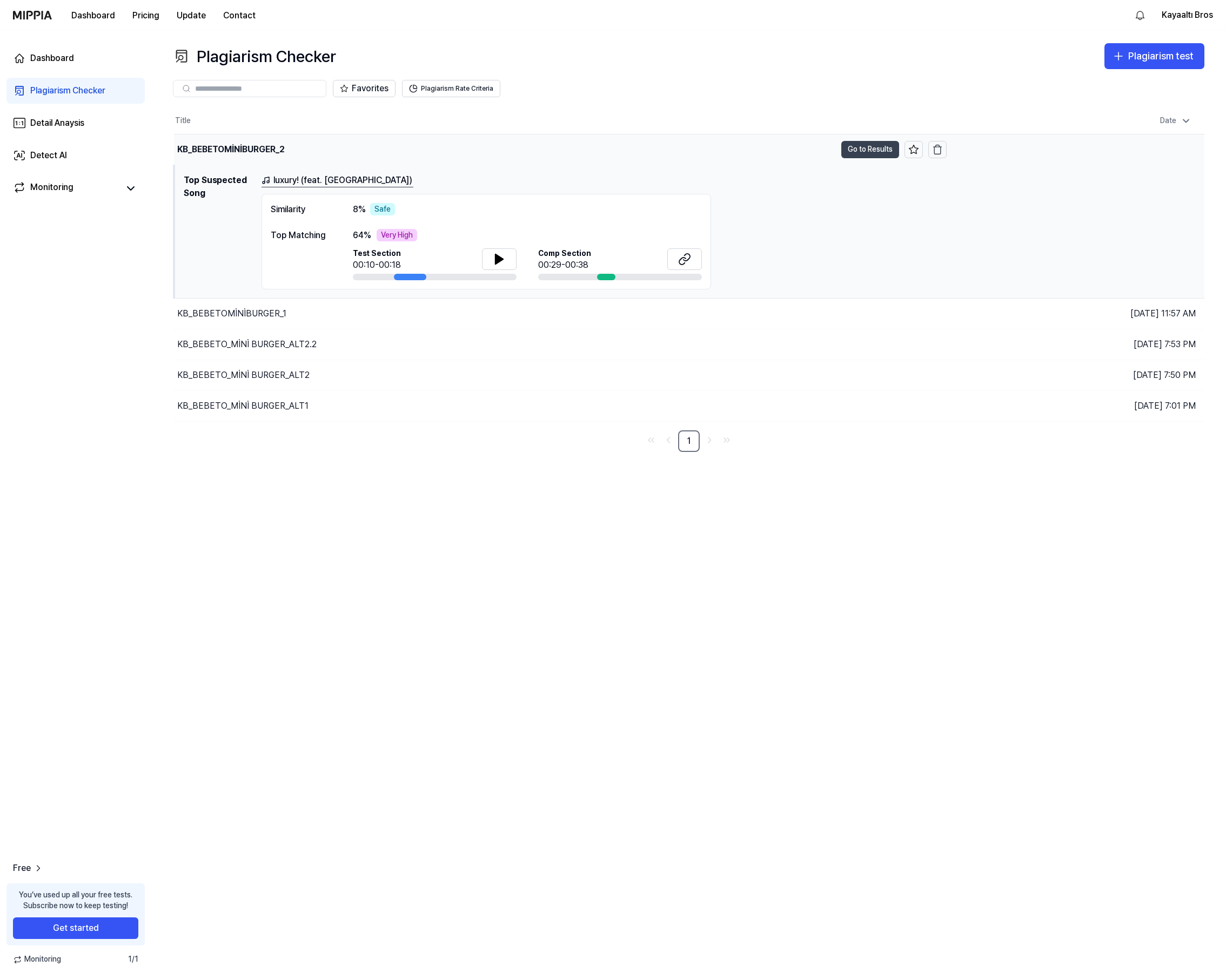
click at [863, 150] on button "Go to Results" at bounding box center [870, 150] width 58 height 17
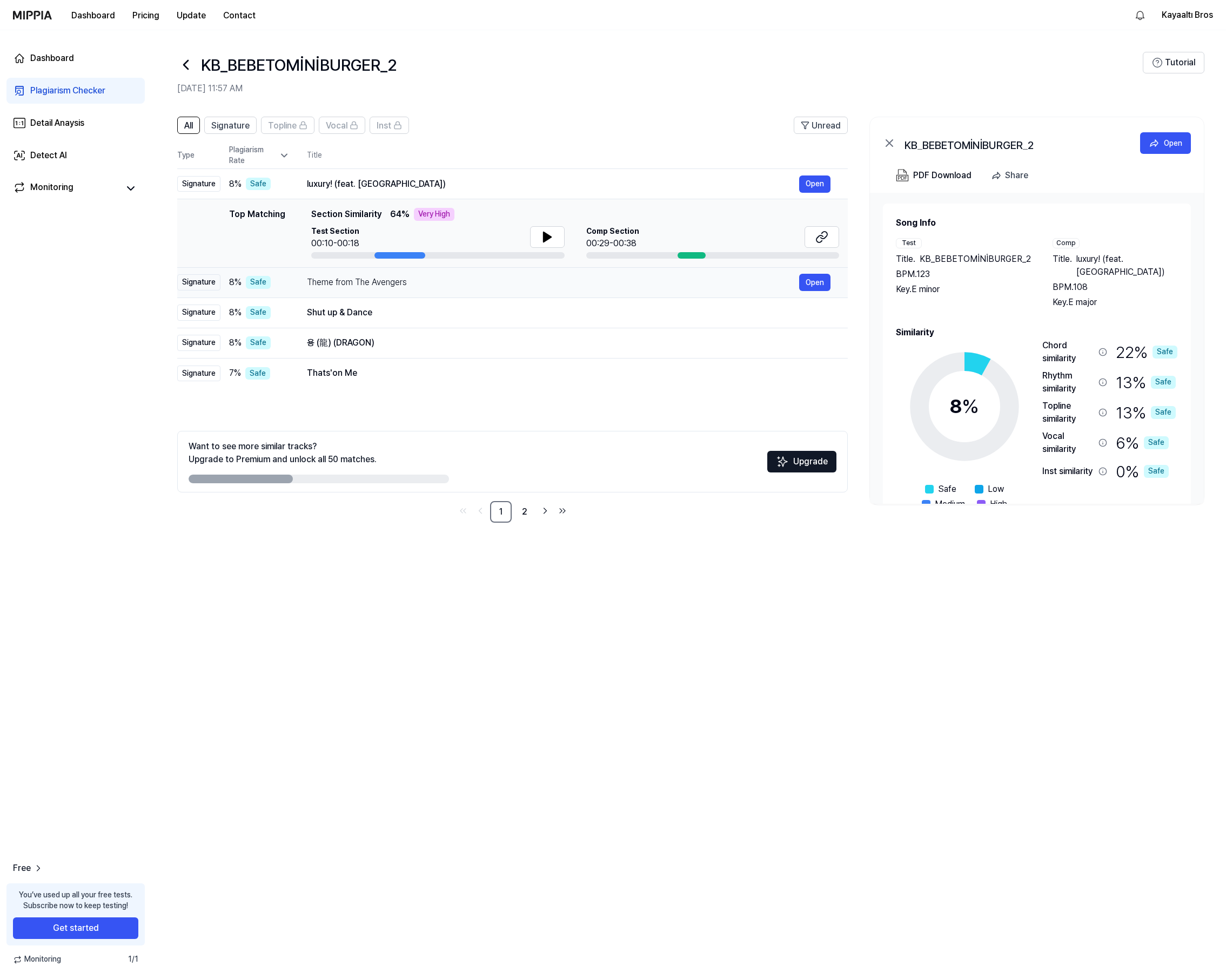
click at [371, 284] on div "Theme from The Avengers" at bounding box center [553, 282] width 492 height 13
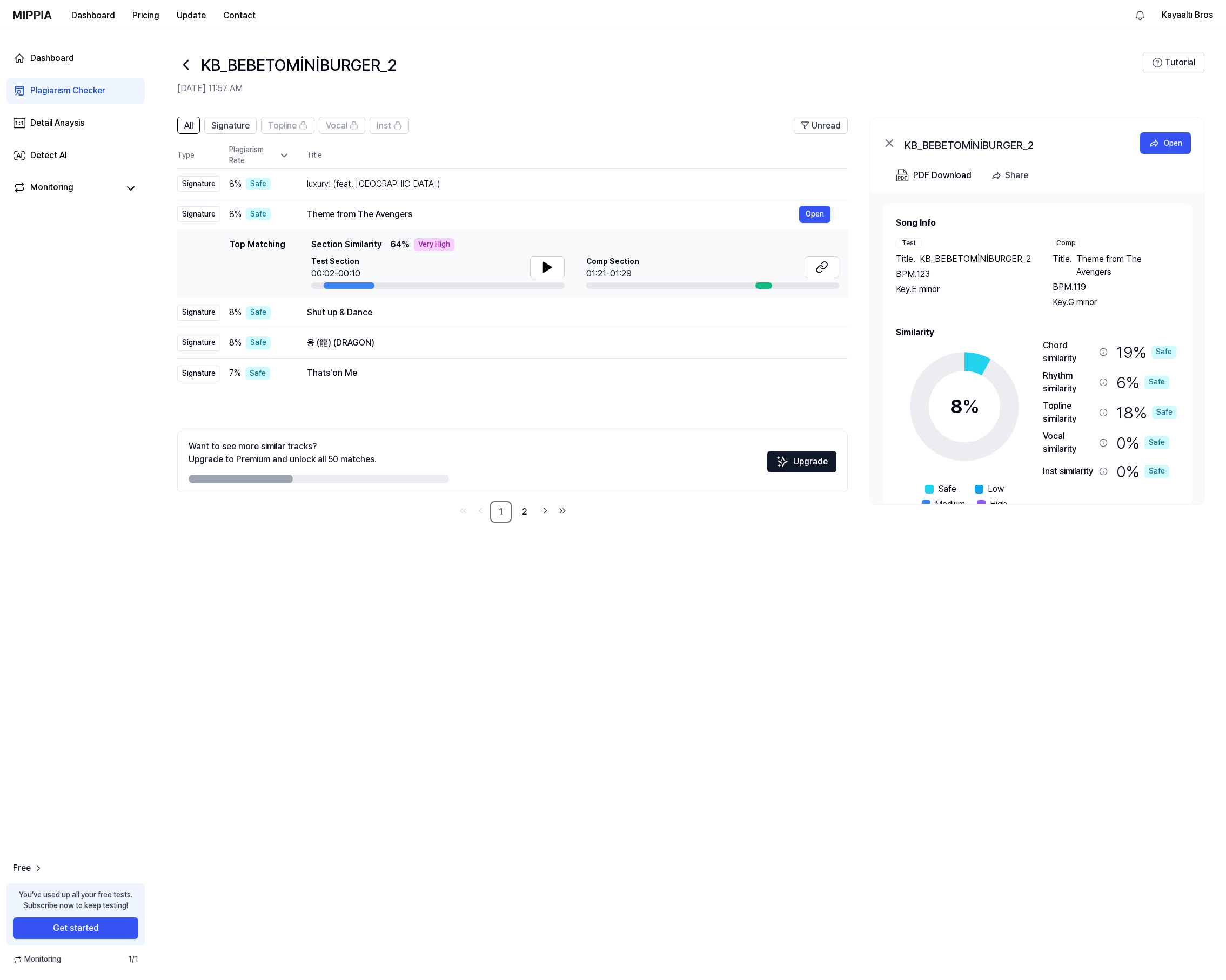
drag, startPoint x: 403, startPoint y: 244, endPoint x: 390, endPoint y: 242, distance: 13.2
click at [390, 242] on span "64 %" at bounding box center [400, 244] width 19 height 13
click at [376, 191] on td "luxury! (feat. lungskull) Open" at bounding box center [569, 184] width 558 height 30
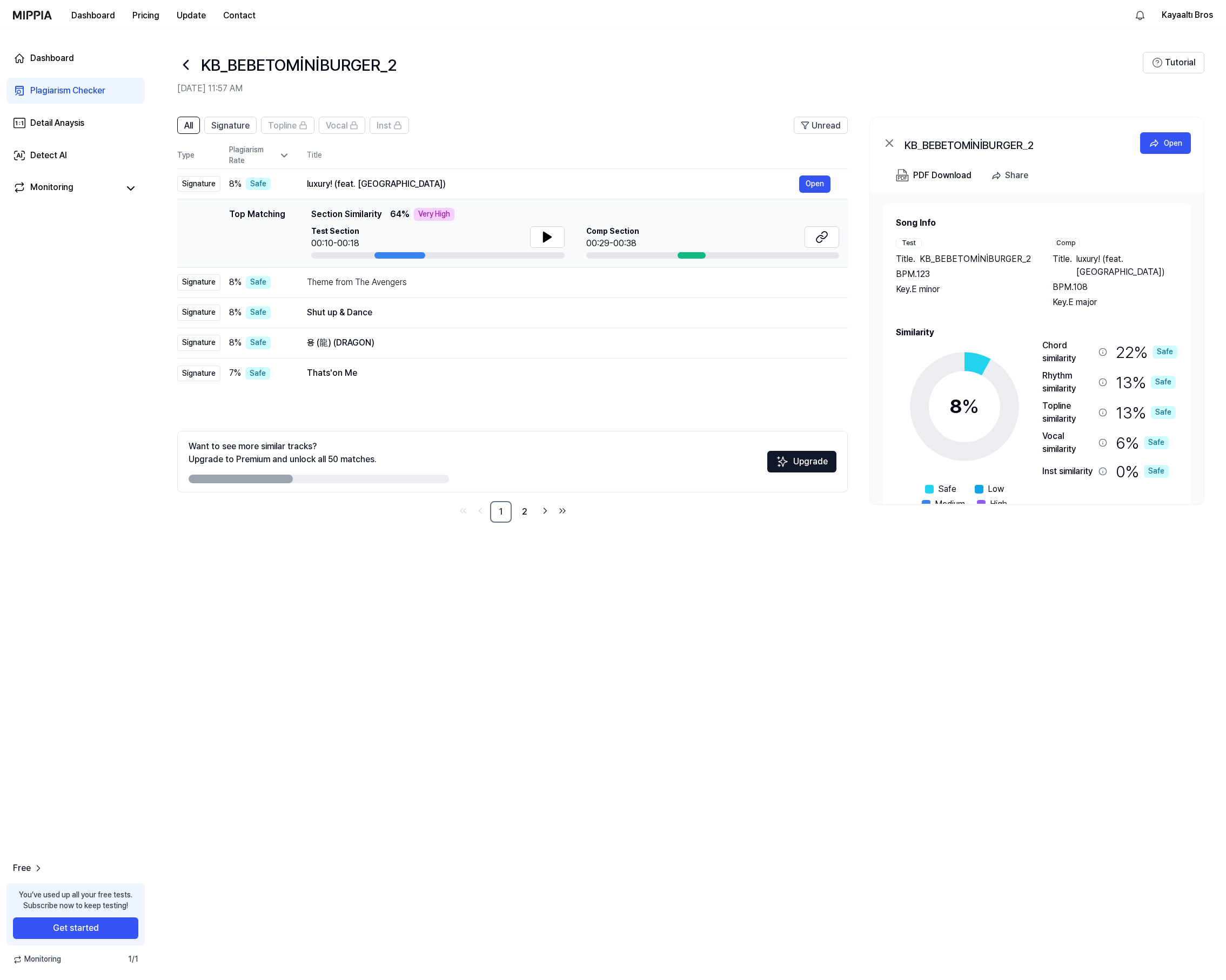
drag, startPoint x: 1006, startPoint y: 285, endPoint x: 899, endPoint y: 292, distance: 107.2
click at [874, 283] on div "Song Info Test Title . KB_BEBETOMİNİBURGER_2 BPM. 123 Key. E minor Comp Title .…" at bounding box center [1036, 348] width 334 height 311
click at [999, 704] on div "All Signature Topline Vocal Inst Unread All Signature Topline Vocal Inst Type P…" at bounding box center [688, 543] width 1075 height 874
